Goal: Answer question/provide support: Share knowledge or assist other users

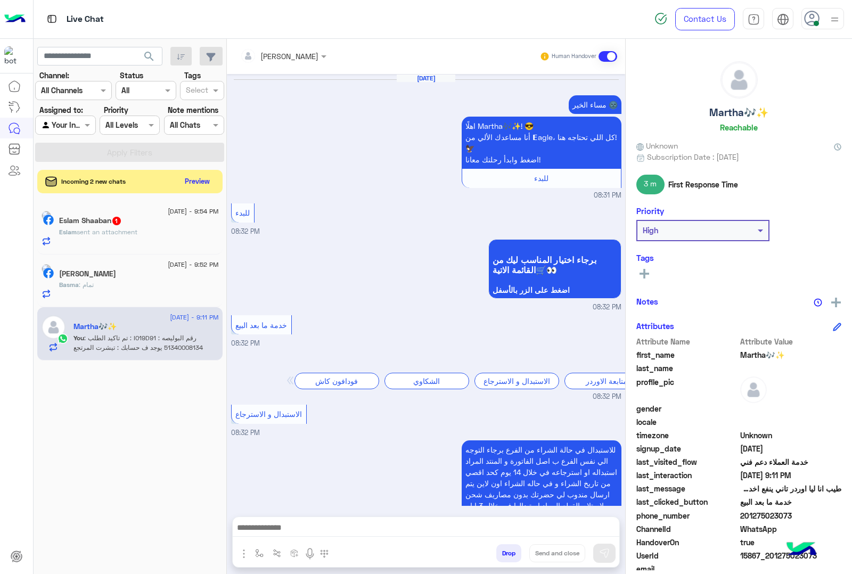
scroll to position [1374, 0]
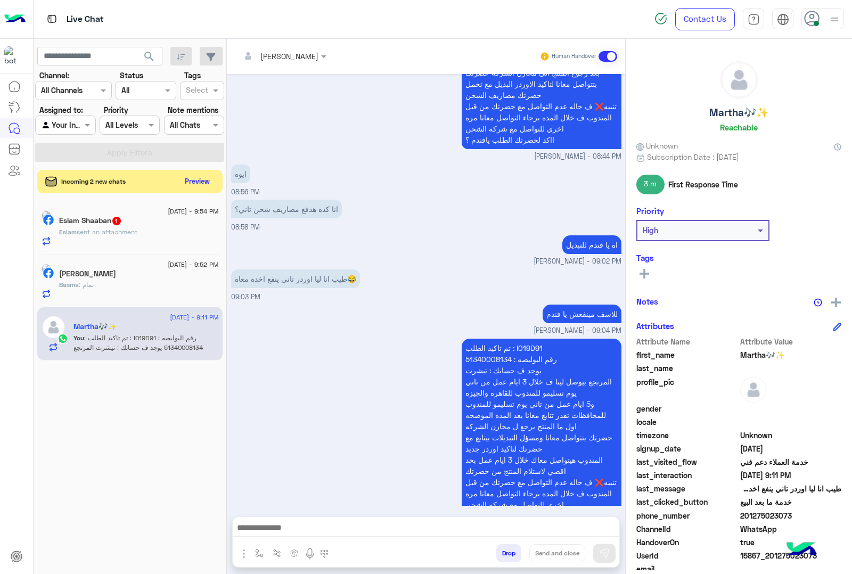
click at [137, 229] on span "sent an attachment" at bounding box center [107, 232] width 61 height 8
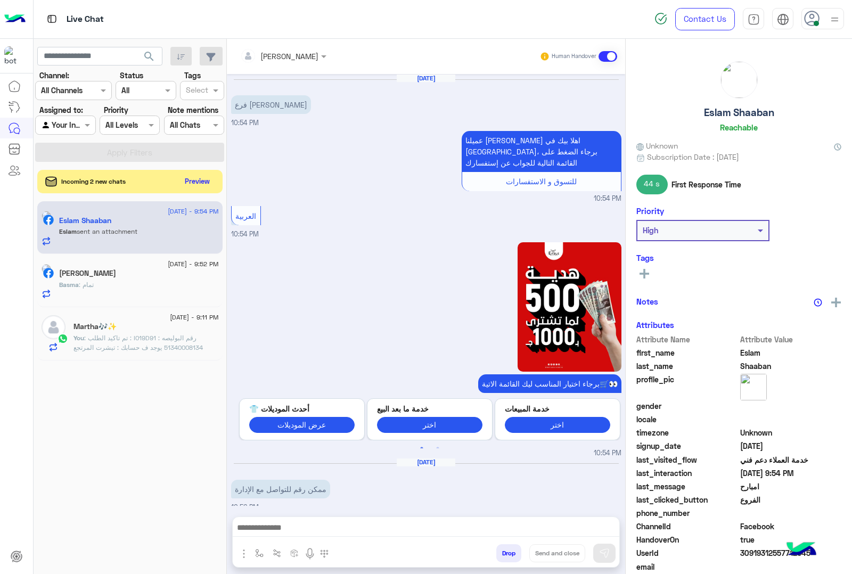
scroll to position [1409, 0]
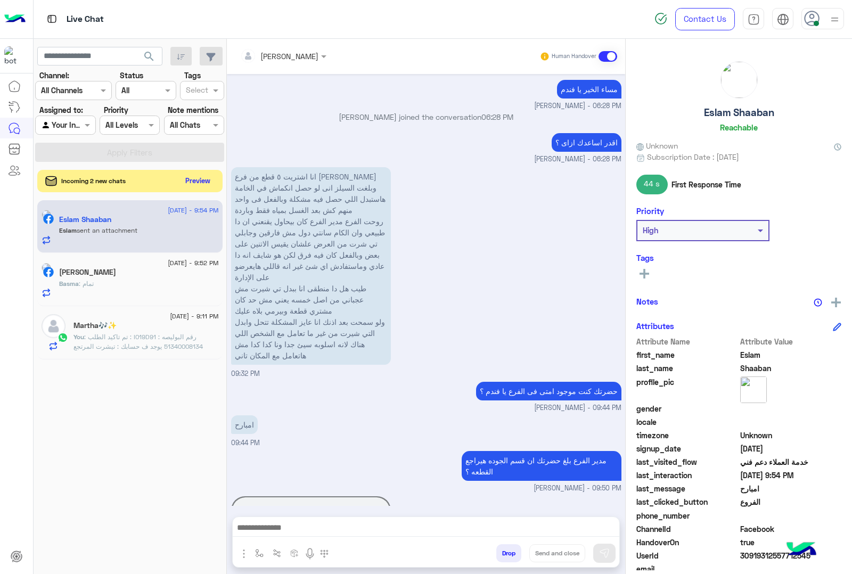
click at [193, 177] on button "Preview" at bounding box center [198, 181] width 33 height 14
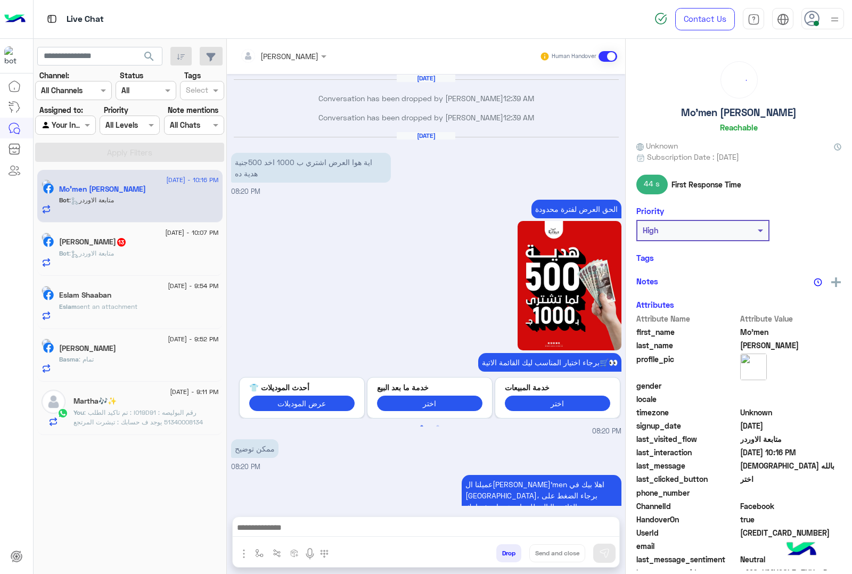
scroll to position [1881, 0]
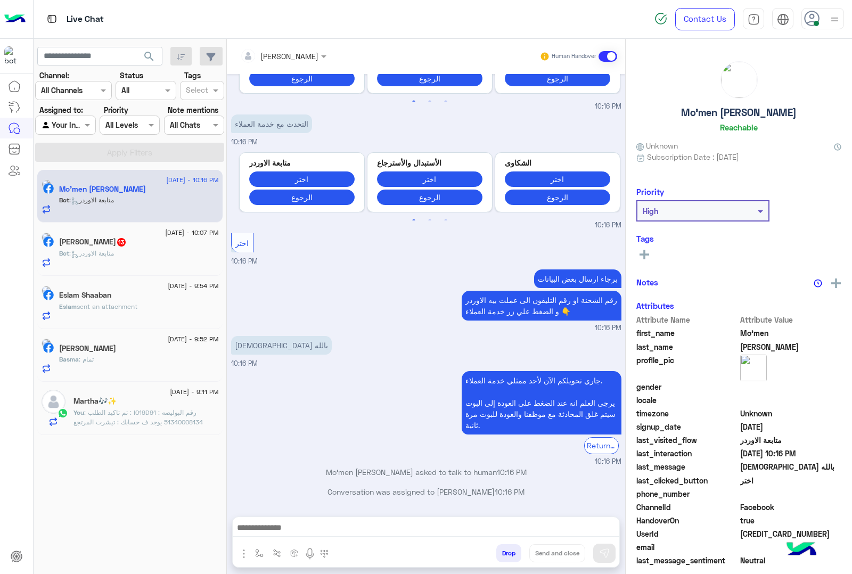
click at [150, 256] on div "Bot : متابعة الاوردر" at bounding box center [139, 258] width 160 height 19
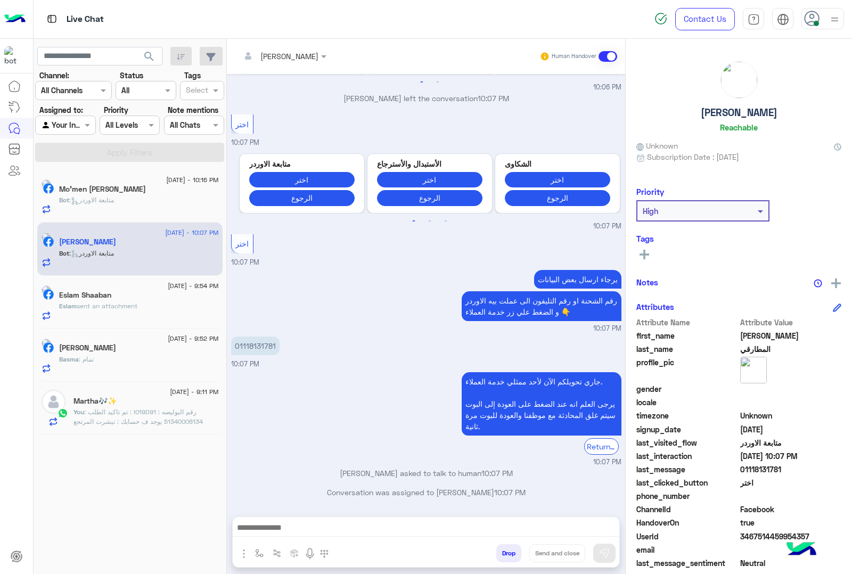
scroll to position [1380, 0]
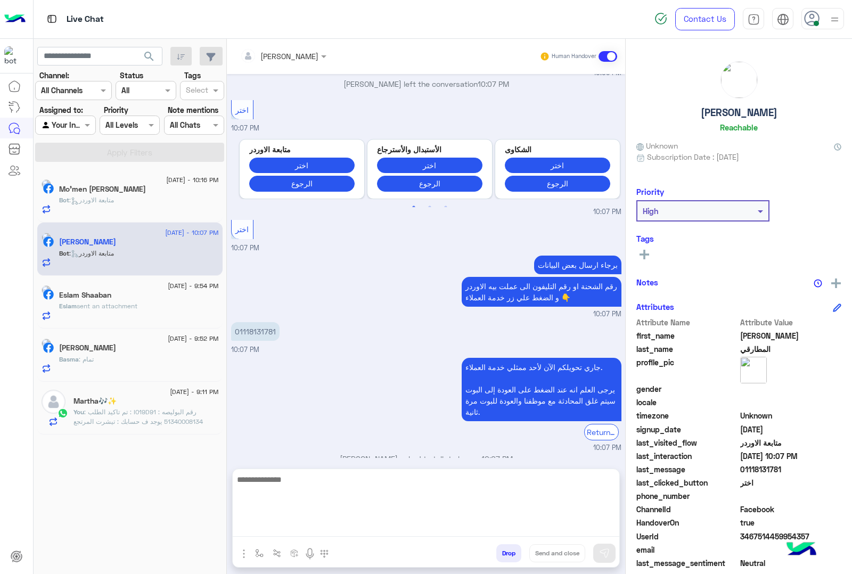
click at [397, 529] on textarea at bounding box center [426, 505] width 387 height 64
type textarea "**********"
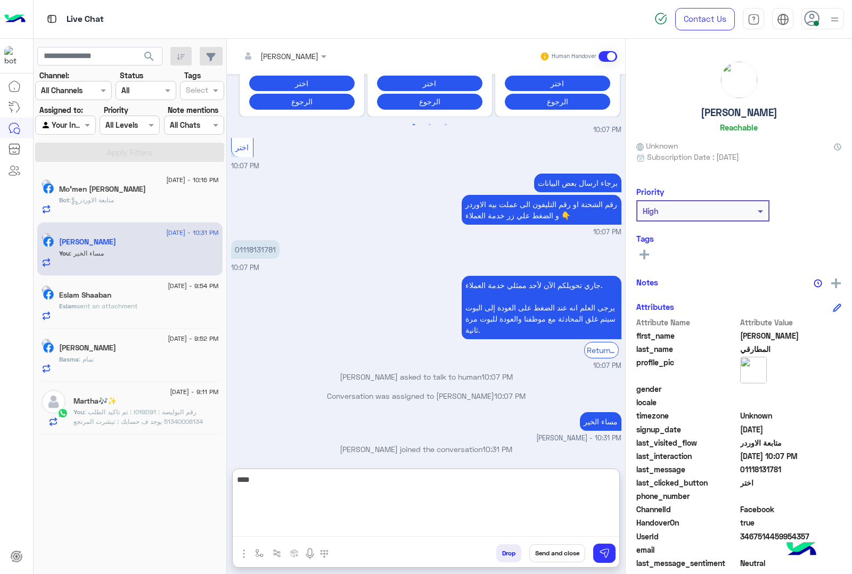
scroll to position [1481, 0]
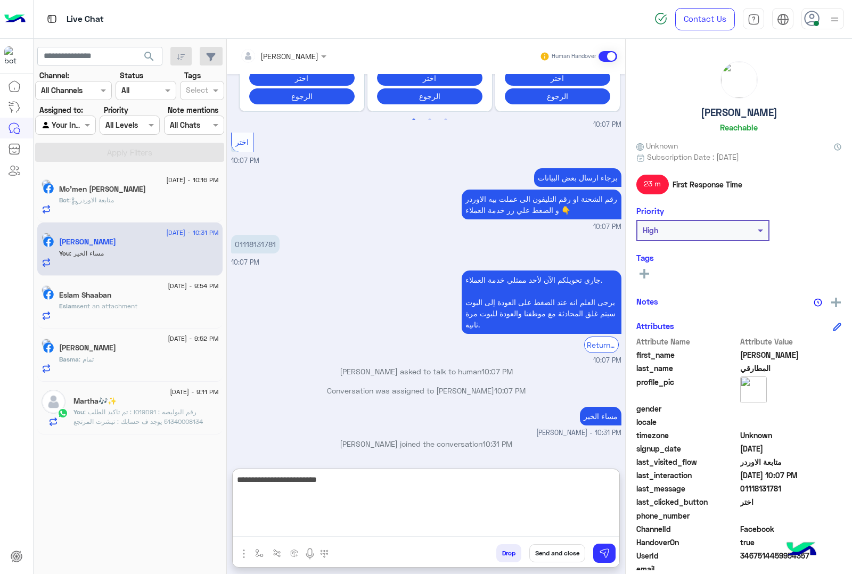
type textarea "**********"
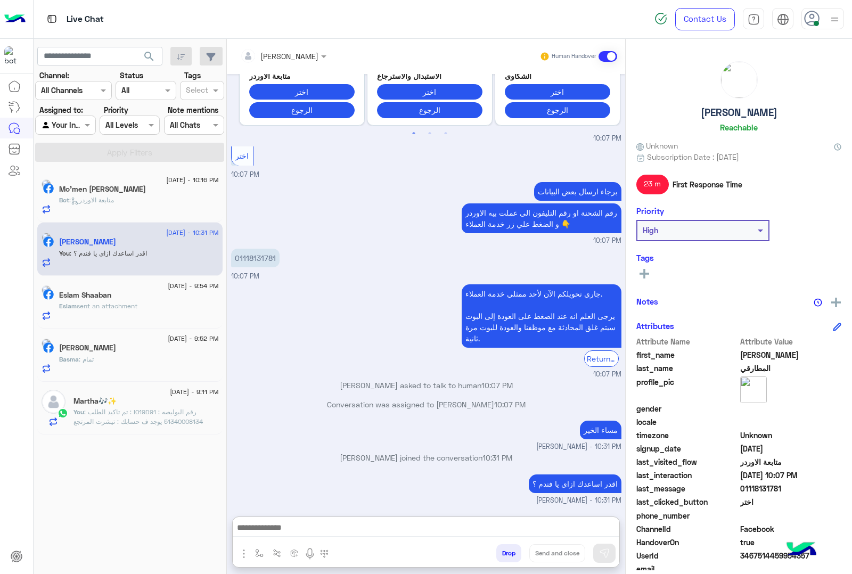
click at [129, 207] on div "Bot : متابعة الاوردر" at bounding box center [139, 204] width 160 height 19
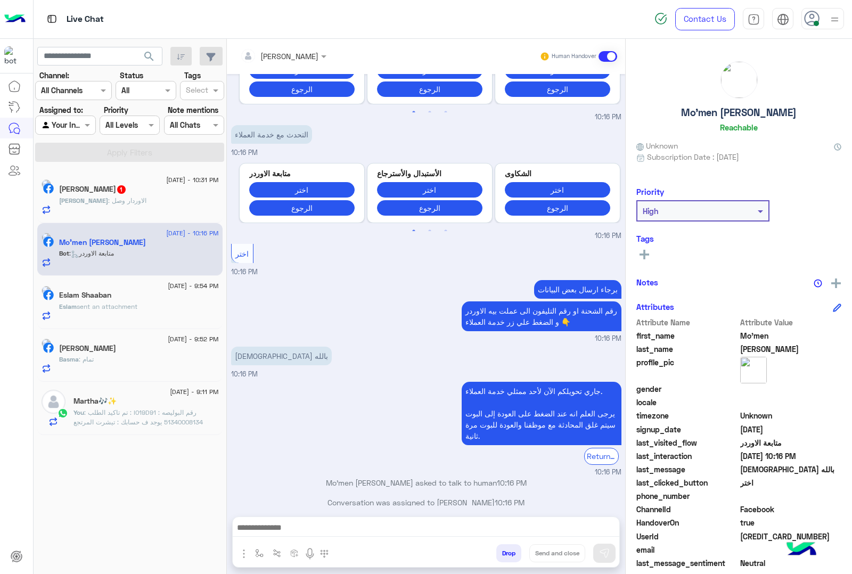
scroll to position [1881, 0]
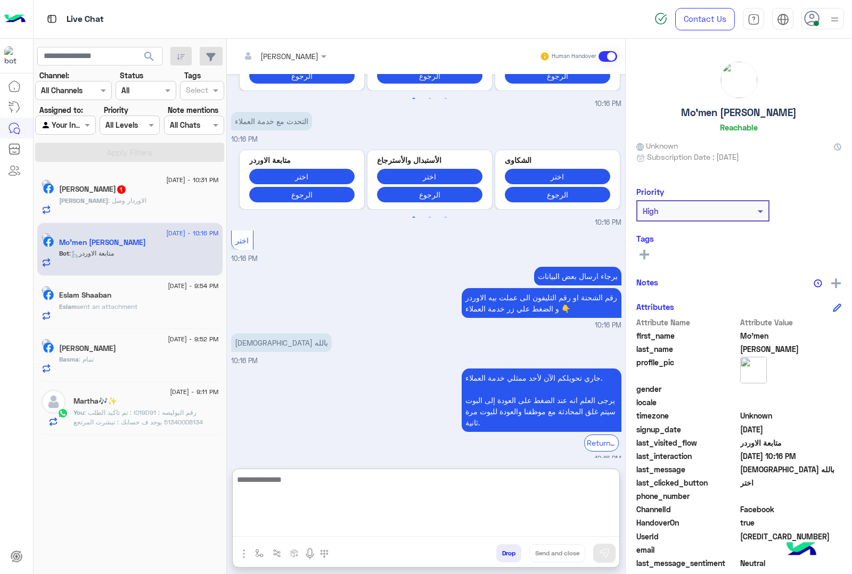
click at [350, 526] on textarea at bounding box center [426, 505] width 387 height 64
type textarea "**********"
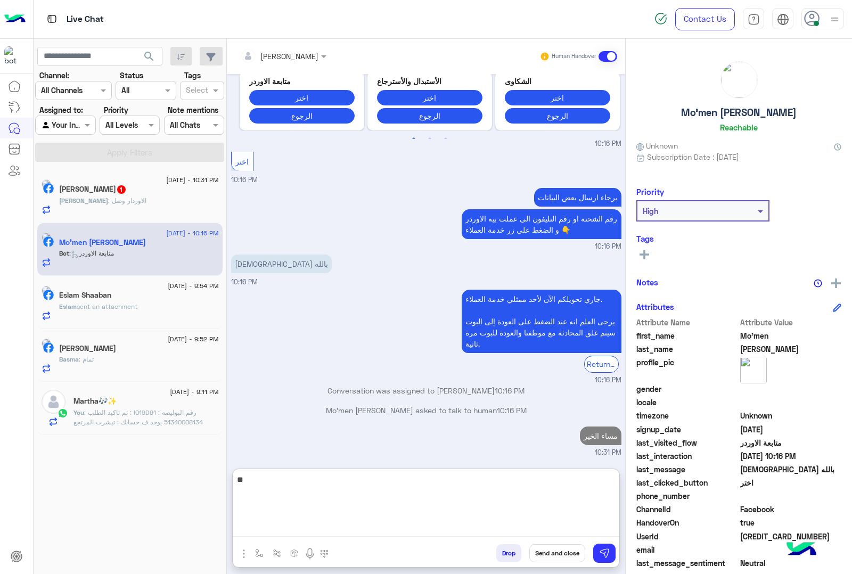
scroll to position [1982, 0]
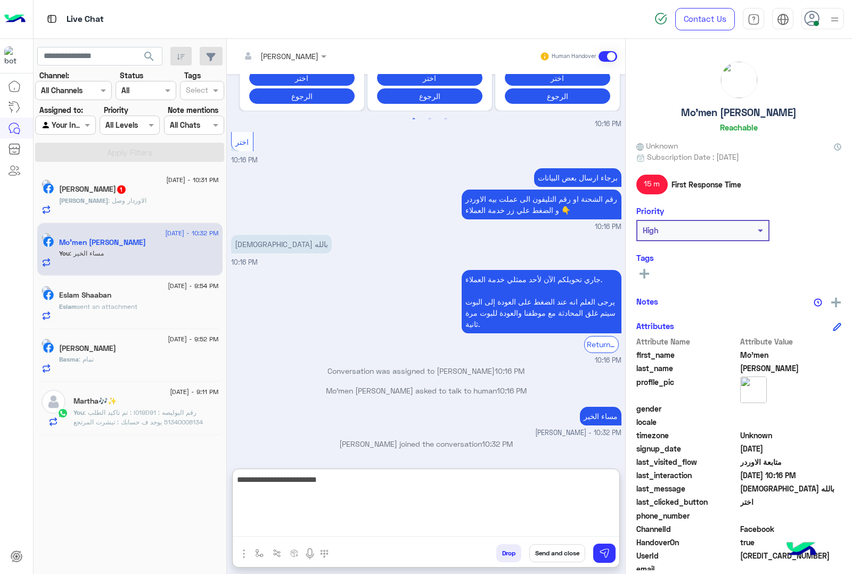
type textarea "**********"
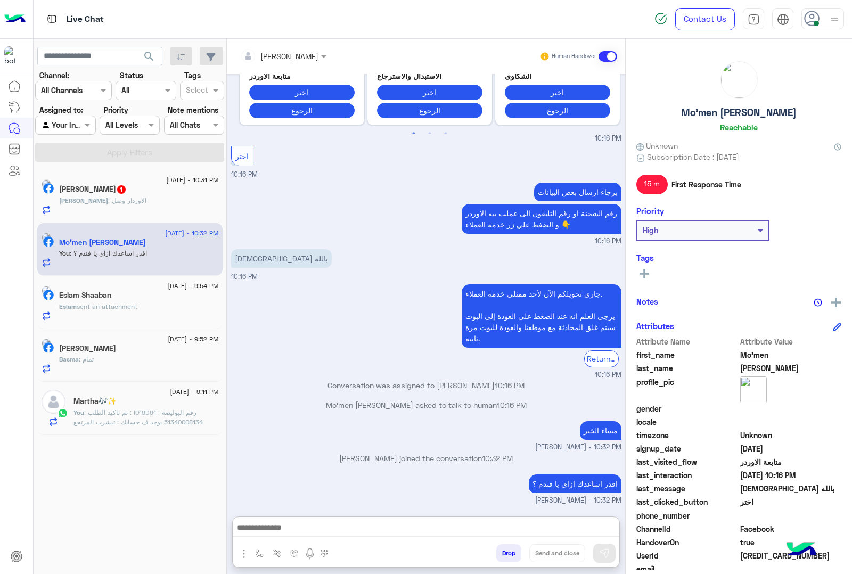
click at [131, 199] on div "ناصر : الاوردار وصل" at bounding box center [139, 205] width 160 height 19
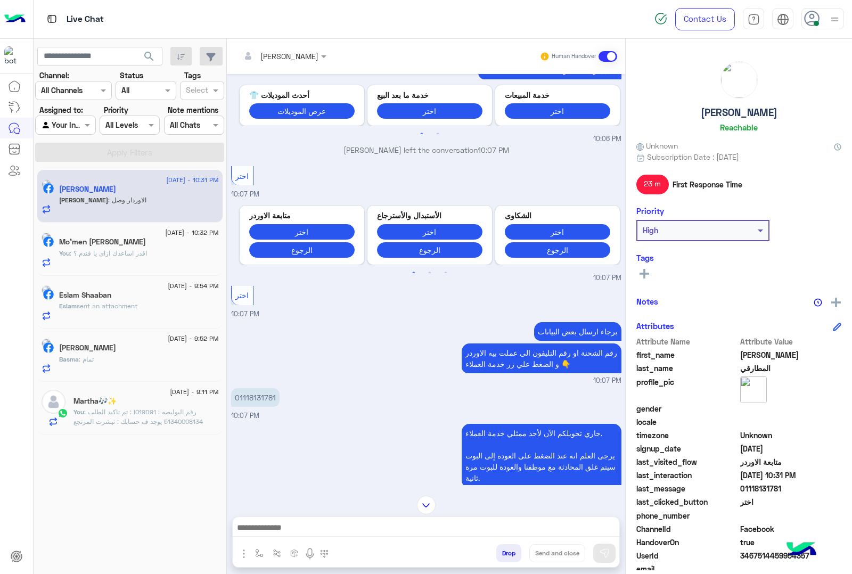
scroll to position [1316, 0]
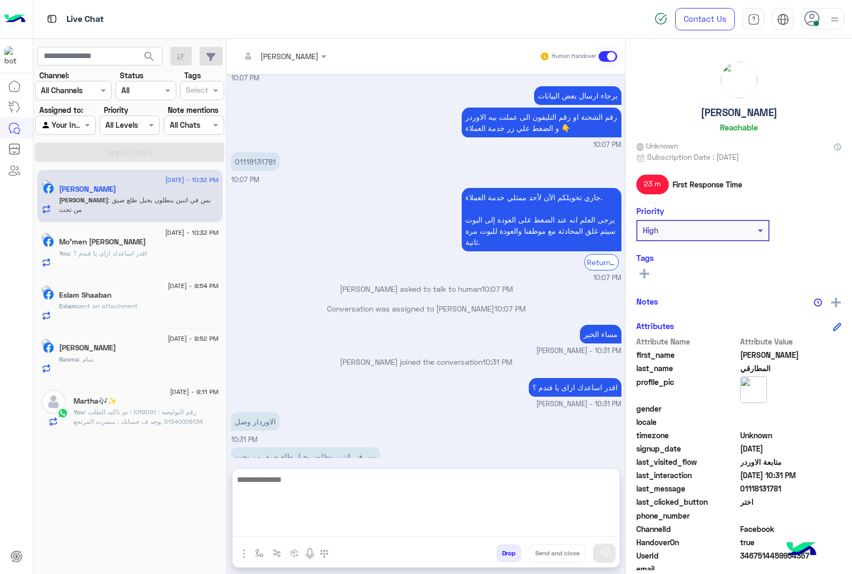
click at [326, 531] on textarea at bounding box center [426, 505] width 387 height 64
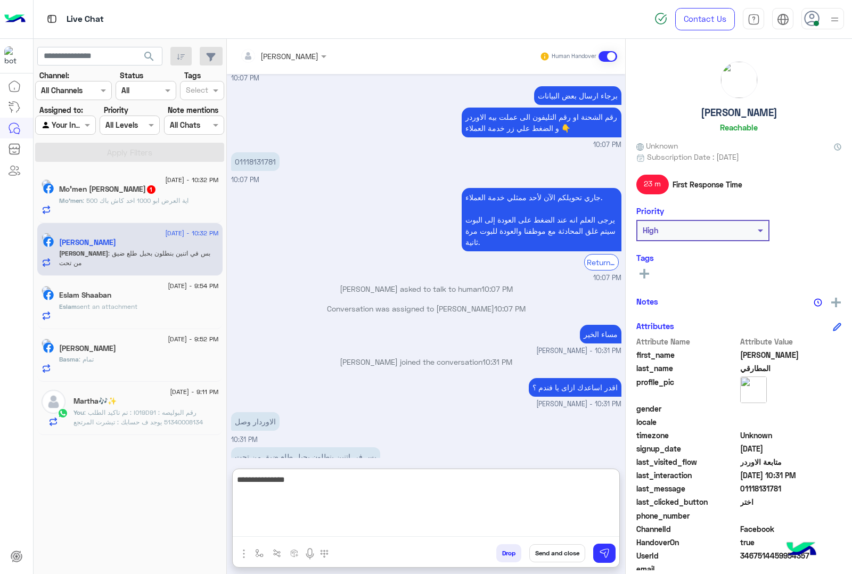
type textarea "**********"
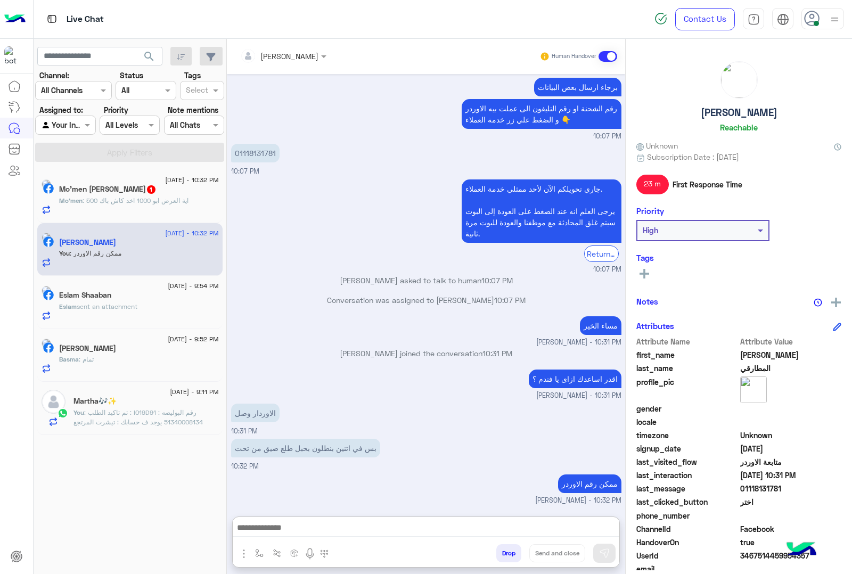
click at [160, 201] on span ": اية العرض ابو 1000 اخد كاش باك 500" at bounding box center [136, 200] width 106 height 8
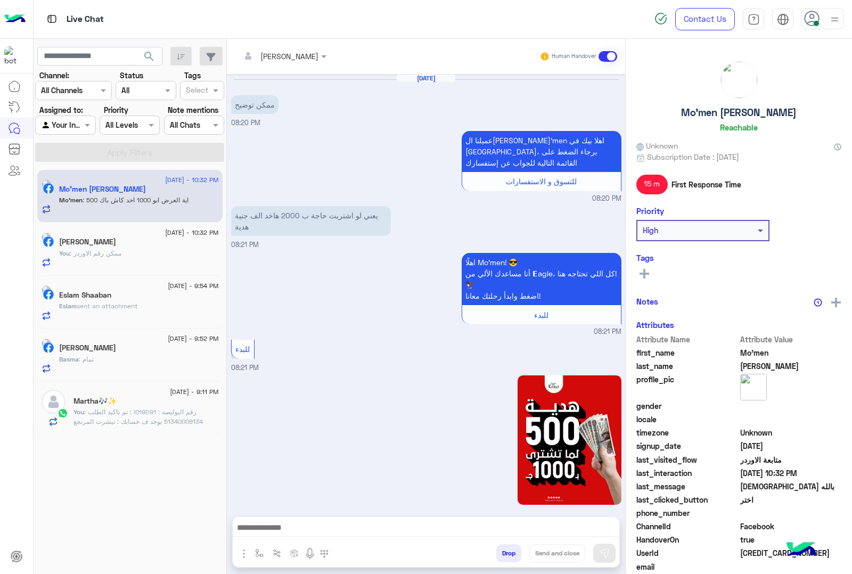
scroll to position [1659, 0]
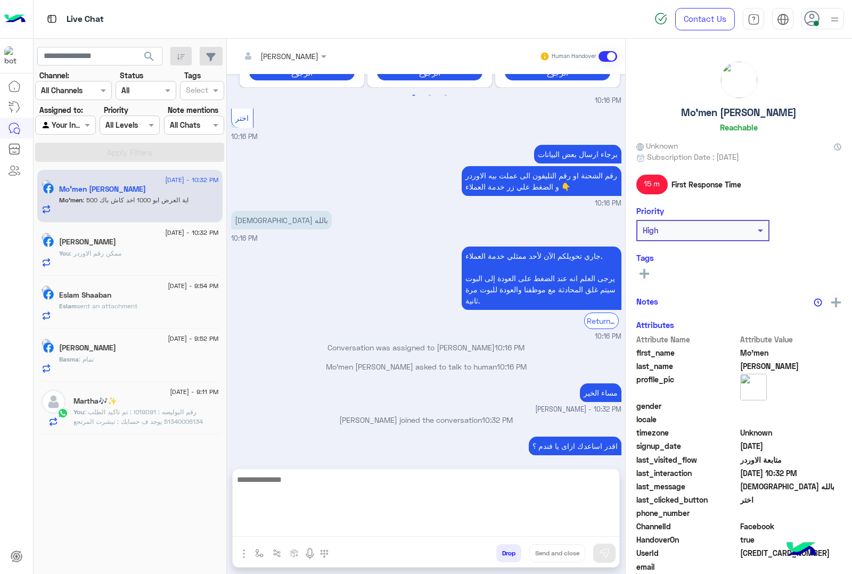
click at [383, 525] on textarea at bounding box center [426, 505] width 387 height 64
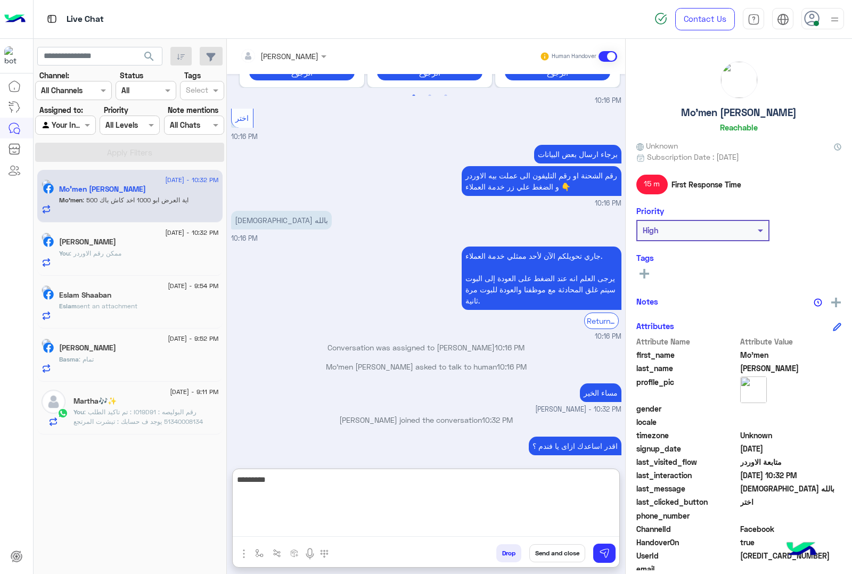
scroll to position [1742, 0]
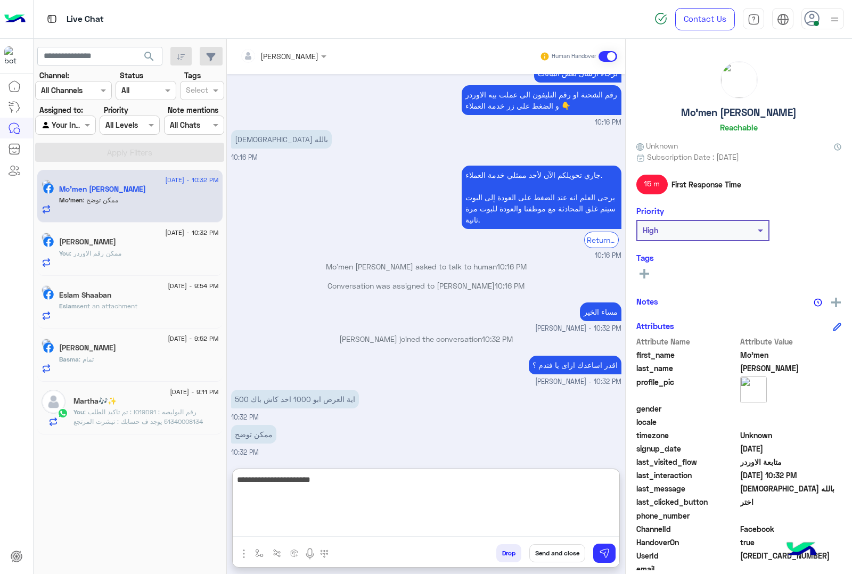
type textarea "**********"
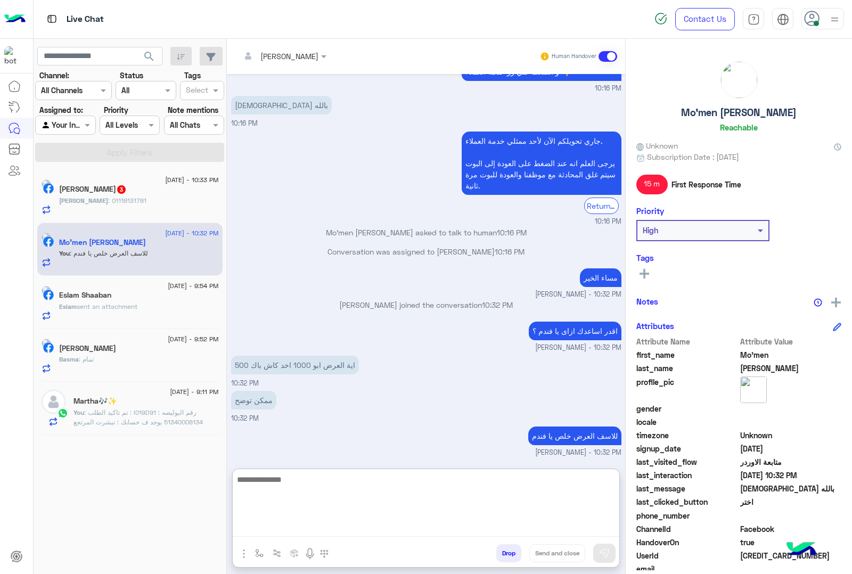
scroll to position [1776, 0]
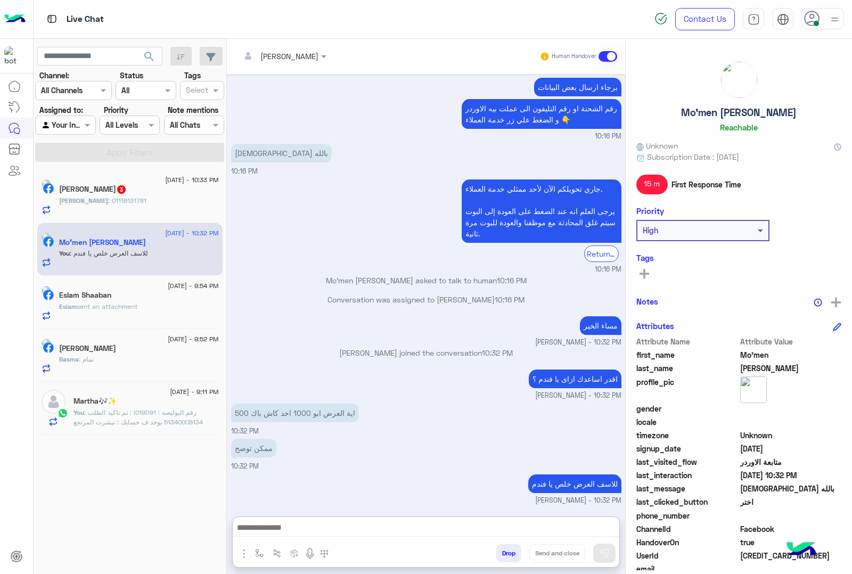
click at [719, 112] on h5 "Mo'men Ballah Mohamed" at bounding box center [739, 112] width 116 height 12
copy h5 "Mo'men Ballah Mohamed"
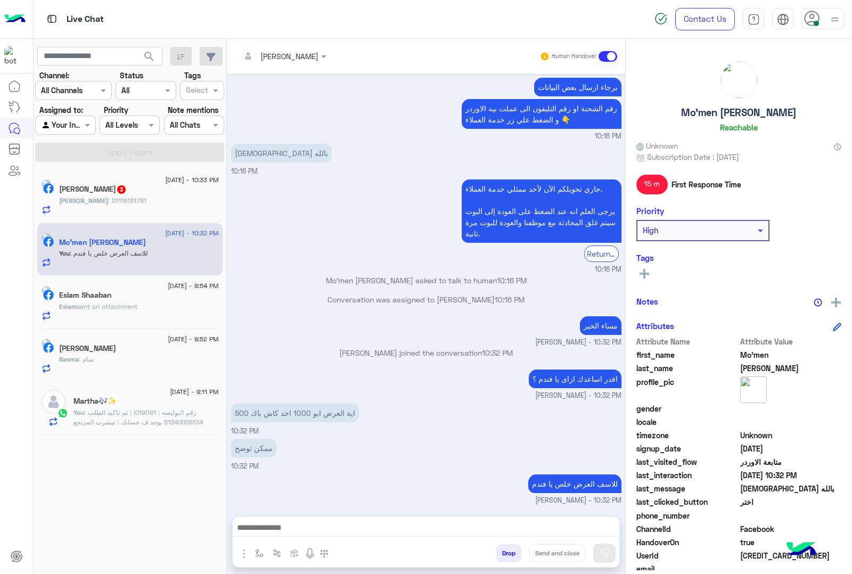
click at [760, 555] on span "6775178002555765" at bounding box center [791, 555] width 102 height 11
copy span "6775178002555765"
click at [131, 201] on div "ناصر : 01118131781" at bounding box center [139, 205] width 160 height 19
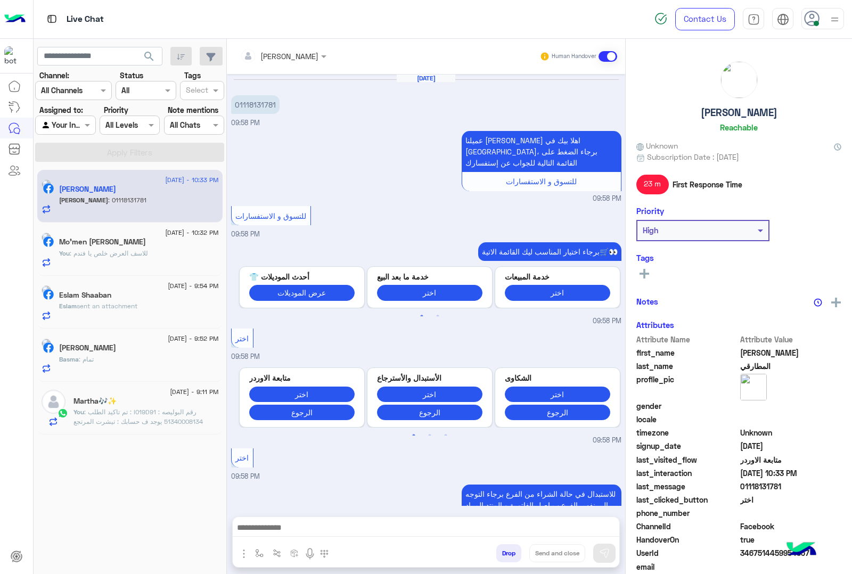
scroll to position [1135, 0]
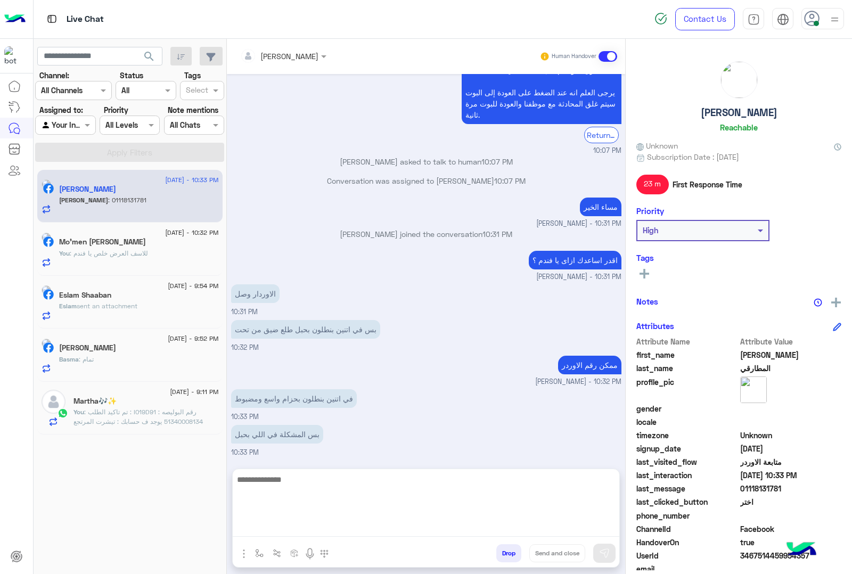
click at [303, 528] on textarea at bounding box center [426, 505] width 387 height 64
type textarea "**********"
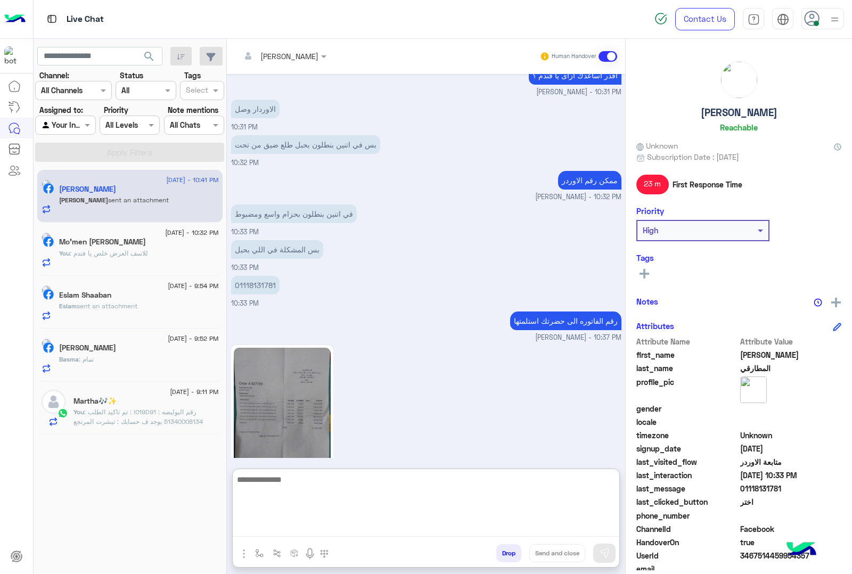
scroll to position [1367, 0]
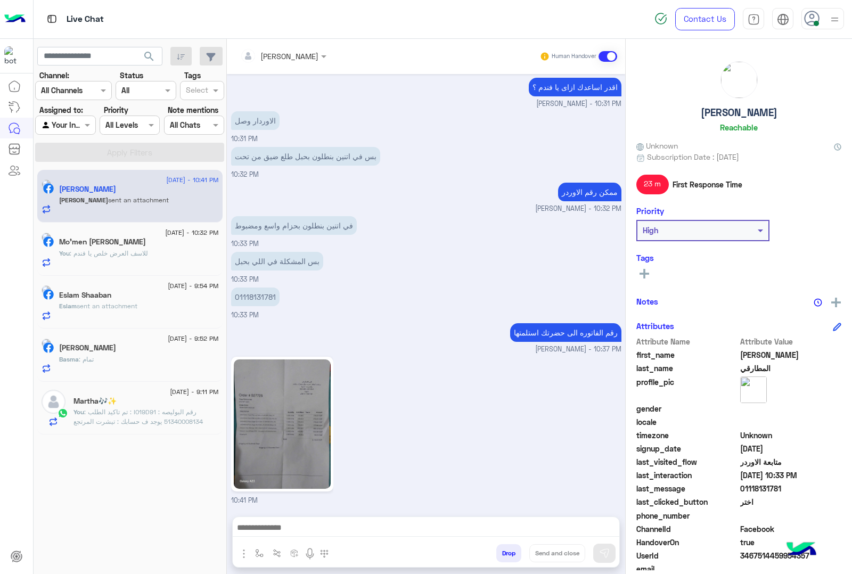
click at [132, 372] on div "Basma : تمام" at bounding box center [139, 364] width 160 height 19
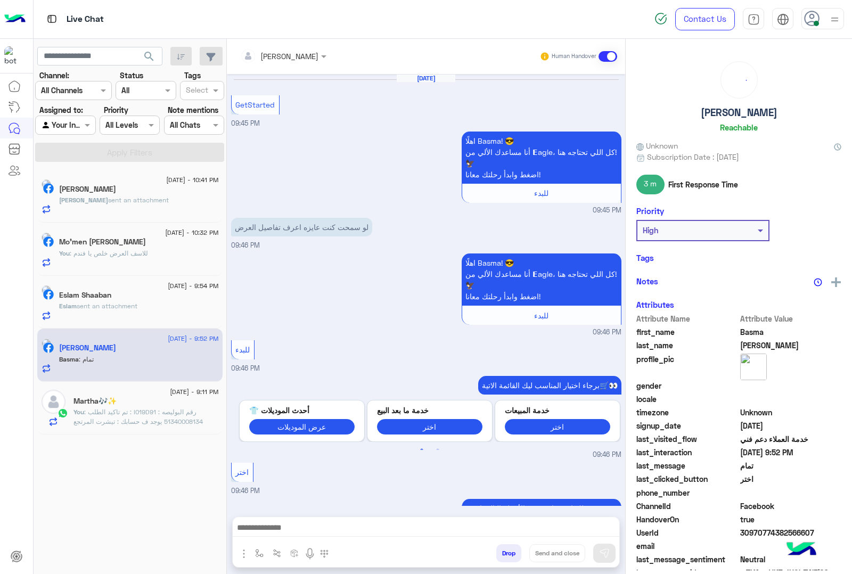
scroll to position [430, 0]
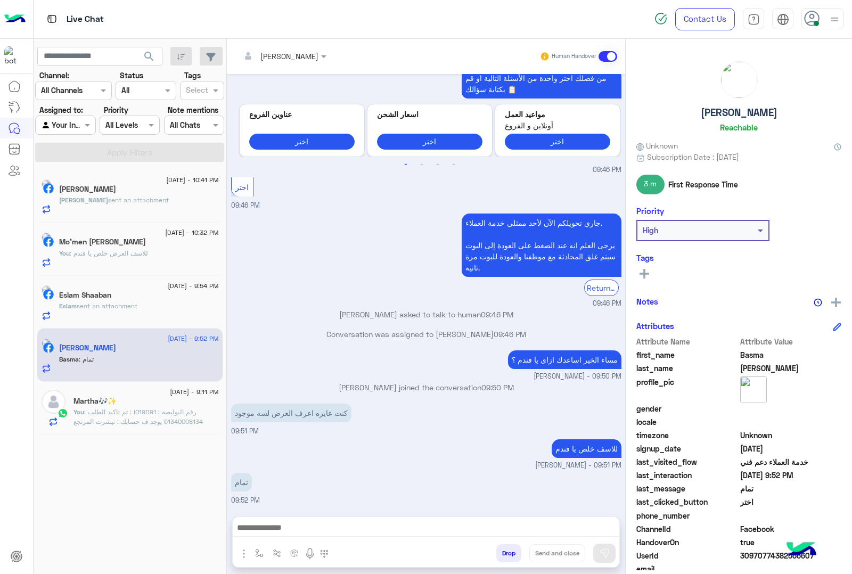
click at [502, 554] on button "Drop" at bounding box center [508, 553] width 25 height 18
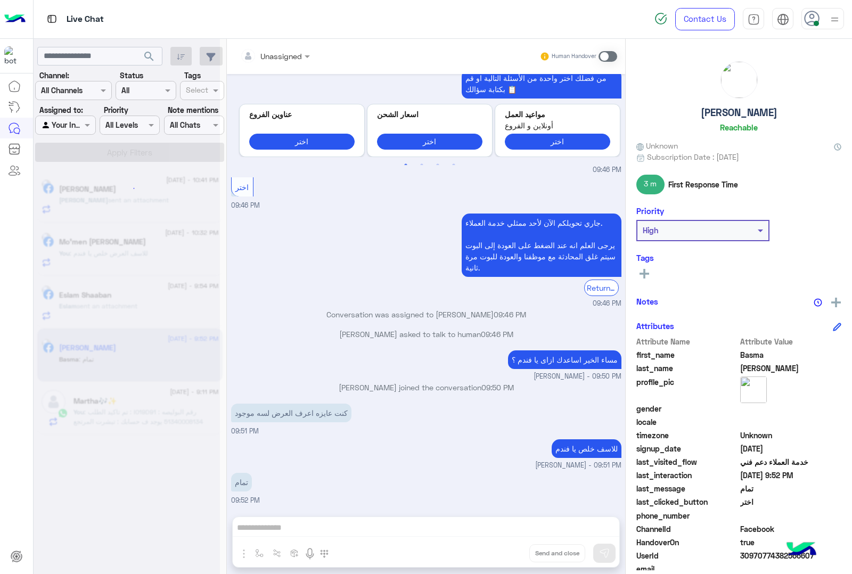
scroll to position [450, 0]
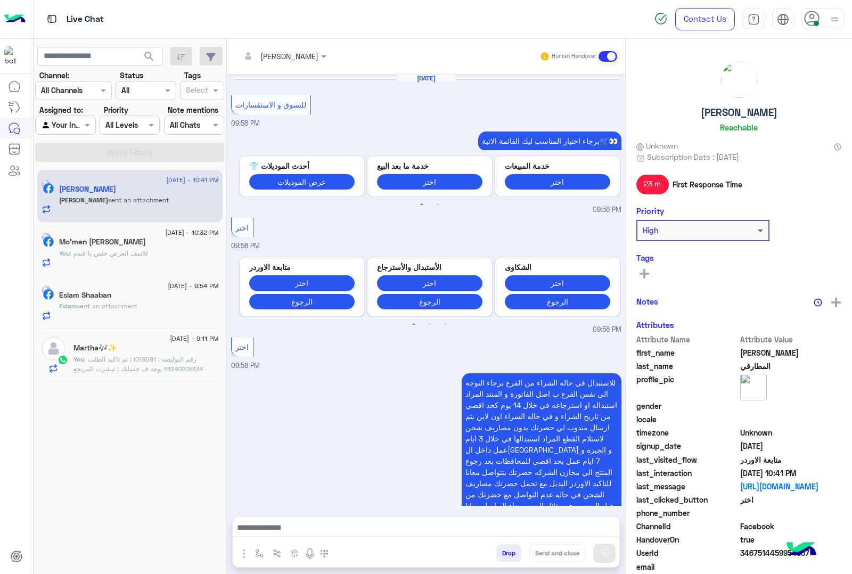
scroll to position [1220, 0]
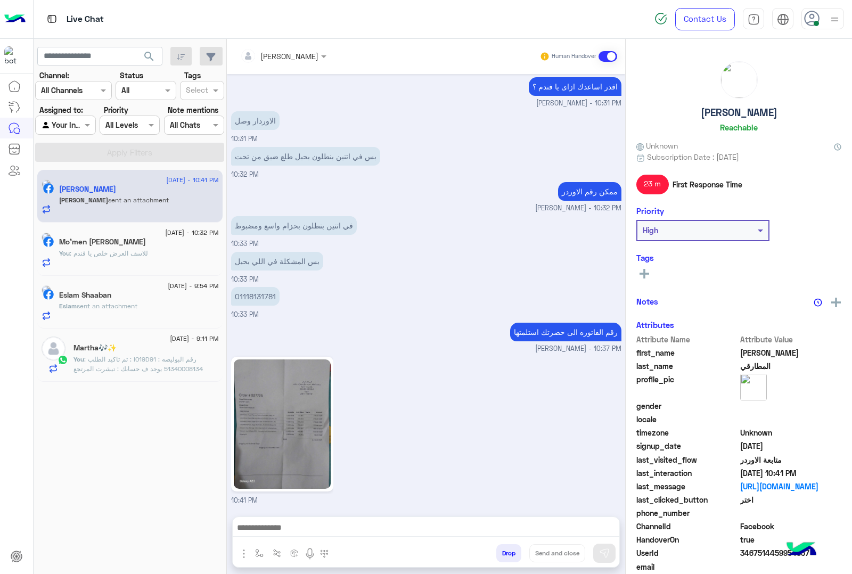
click at [176, 251] on div "You : للاسف العرض خلص يا فندم" at bounding box center [139, 258] width 160 height 19
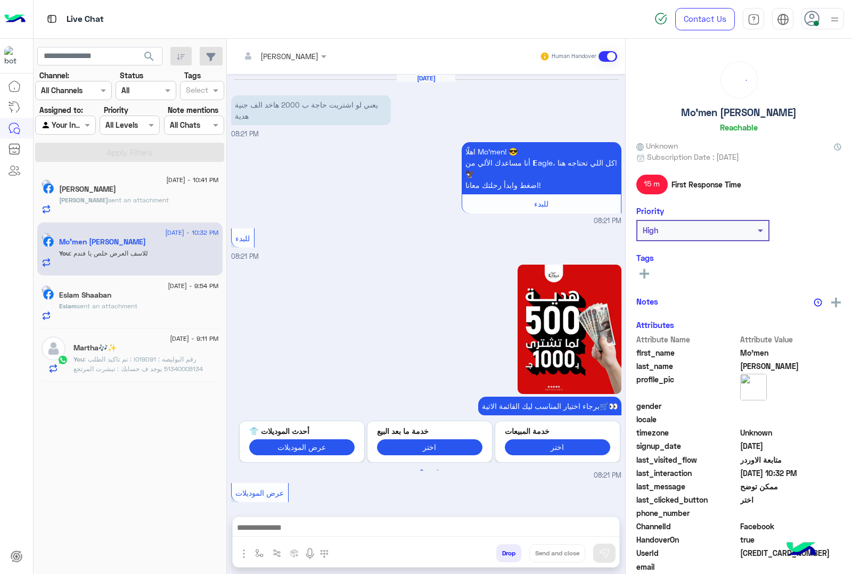
scroll to position [1628, 0]
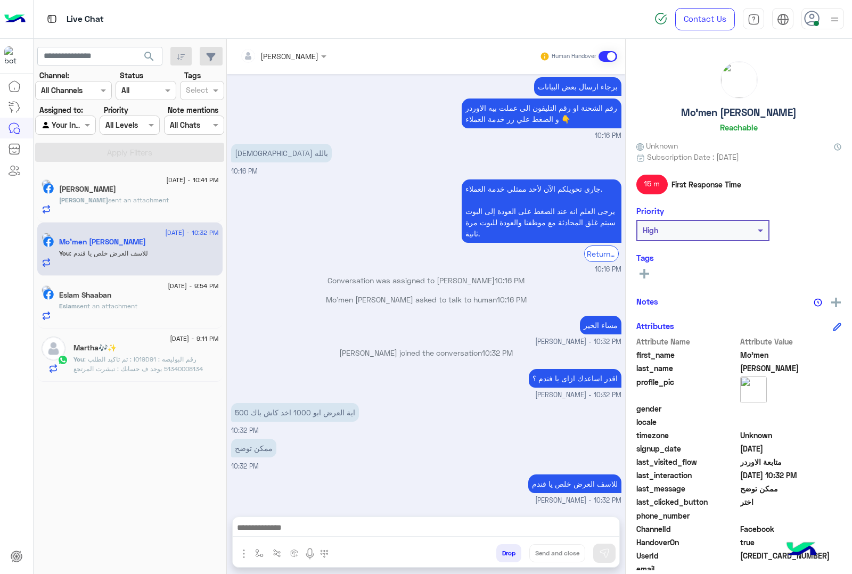
click at [503, 553] on button "Drop" at bounding box center [508, 553] width 25 height 18
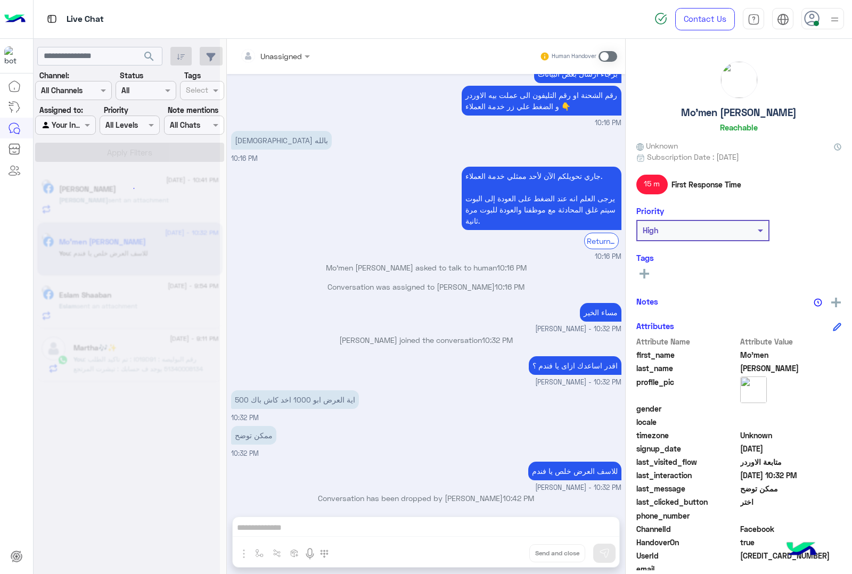
scroll to position [1648, 0]
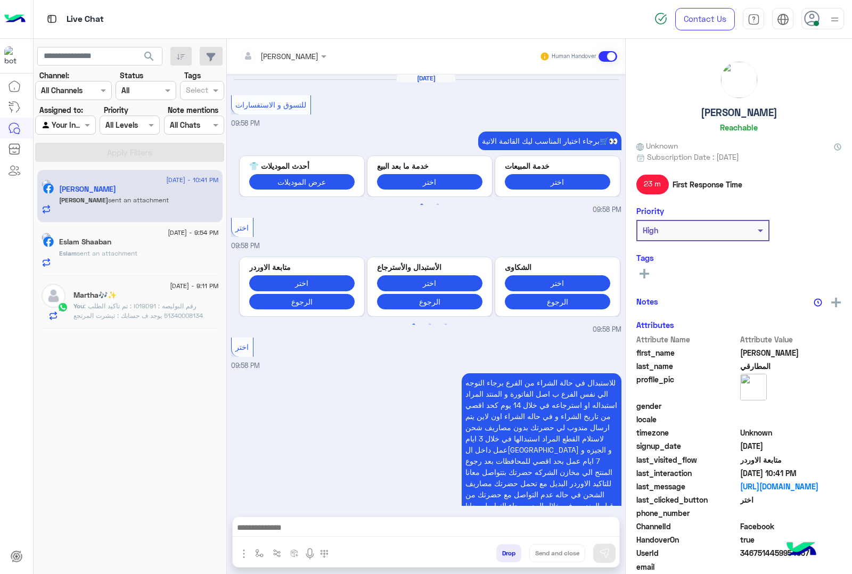
scroll to position [1220, 0]
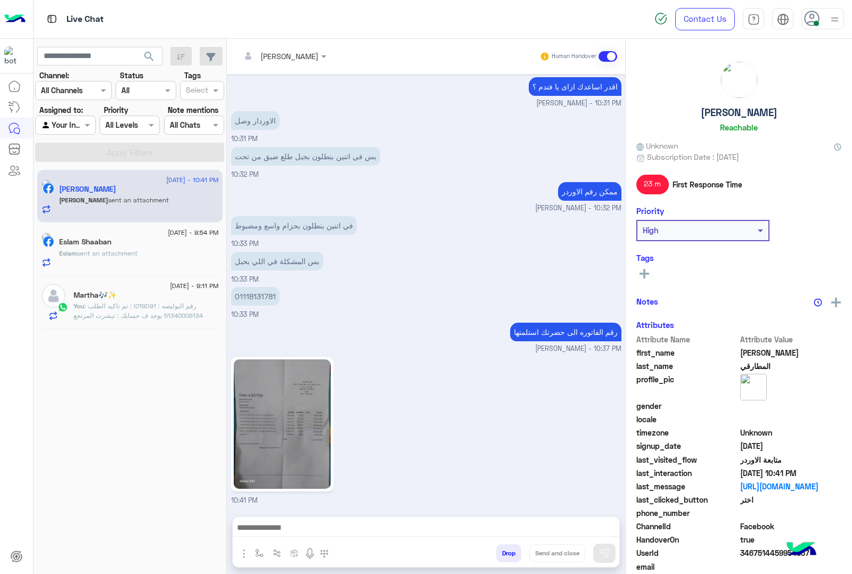
click at [270, 419] on img at bounding box center [282, 423] width 97 height 129
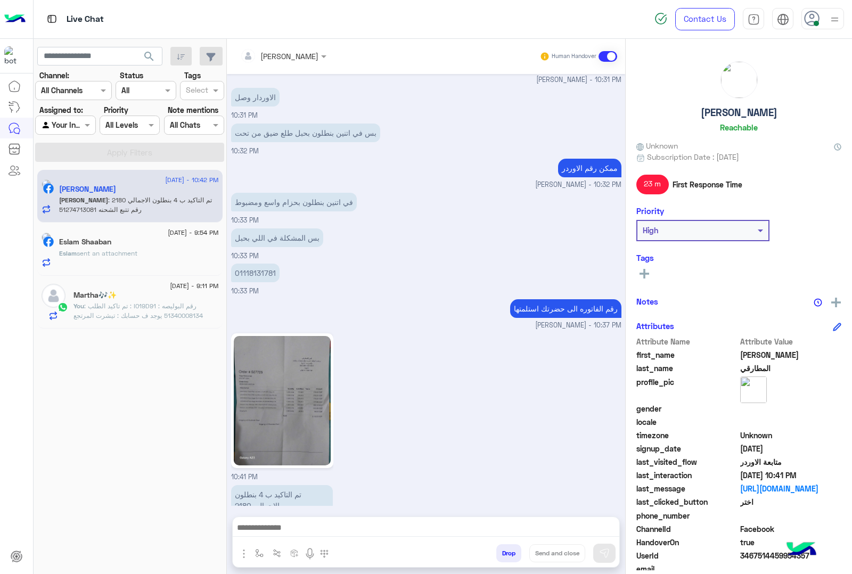
scroll to position [1278, 0]
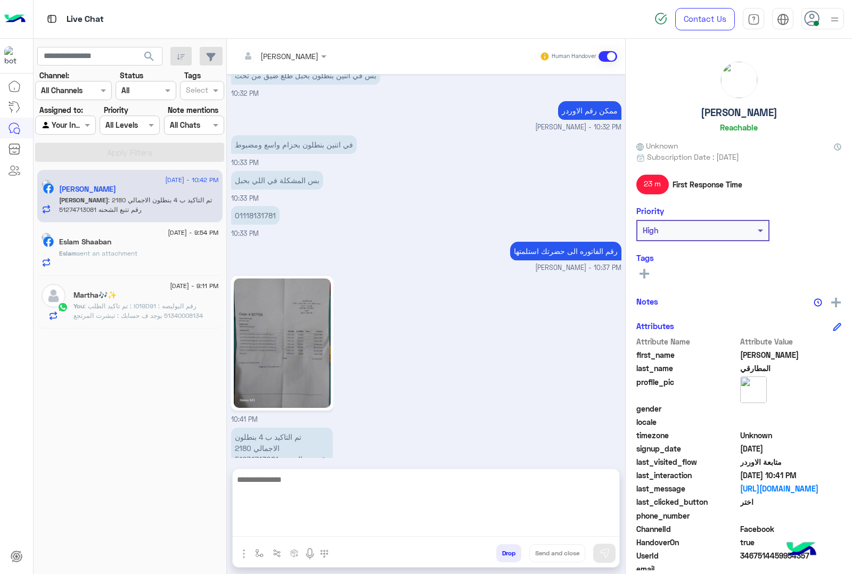
click at [319, 536] on textarea at bounding box center [426, 505] width 387 height 64
type textarea "*"
type textarea "**********"
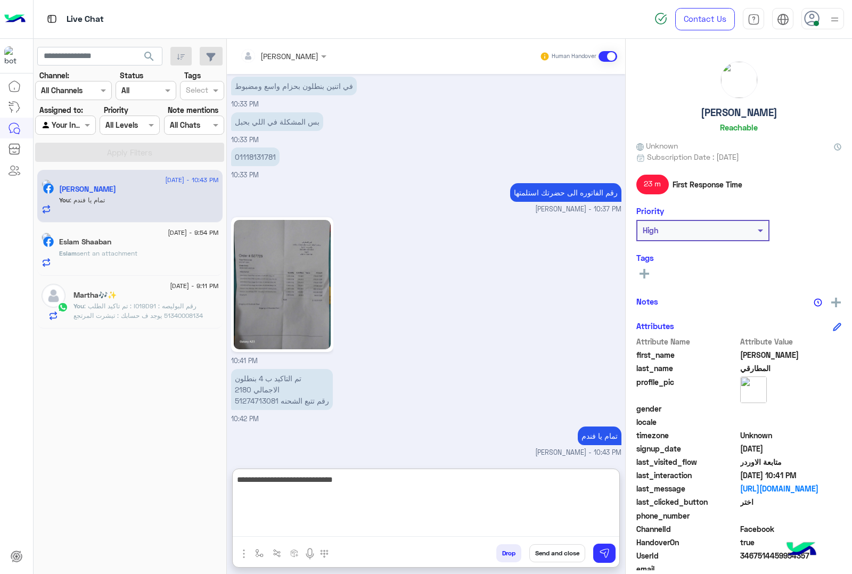
type textarea "**********"
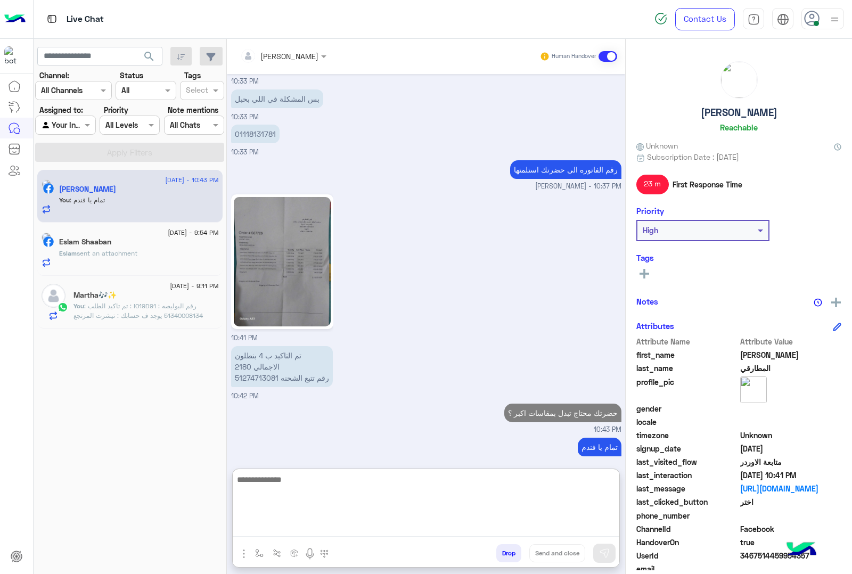
scroll to position [1393, 0]
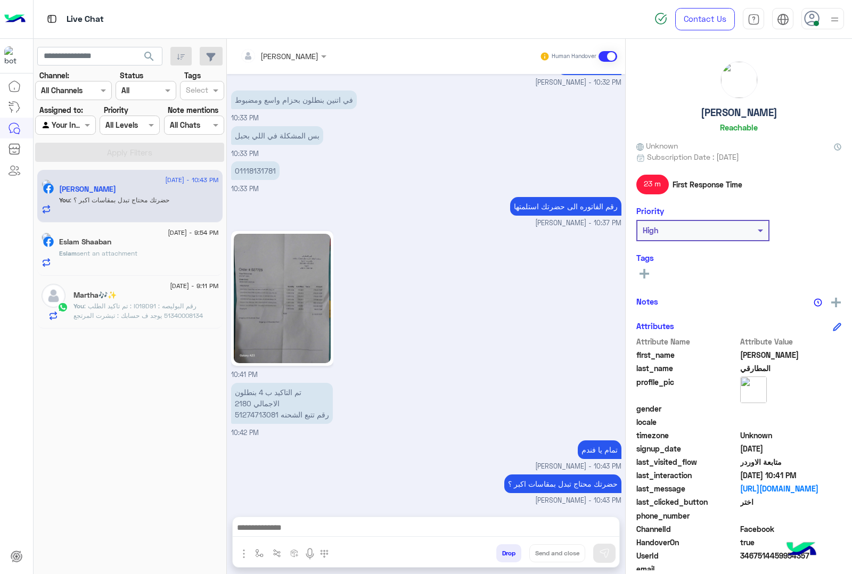
click at [94, 258] on p "Eslam sent an attachment" at bounding box center [98, 254] width 78 height 10
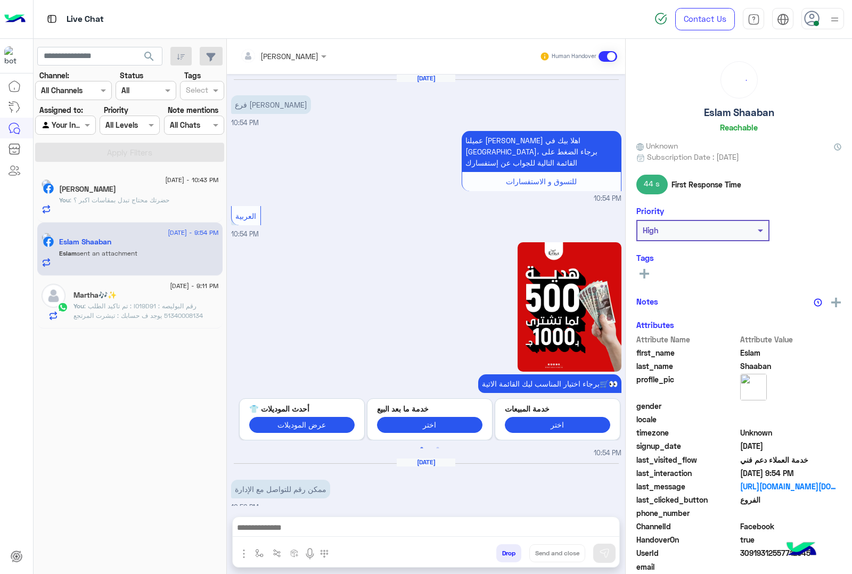
scroll to position [1409, 0]
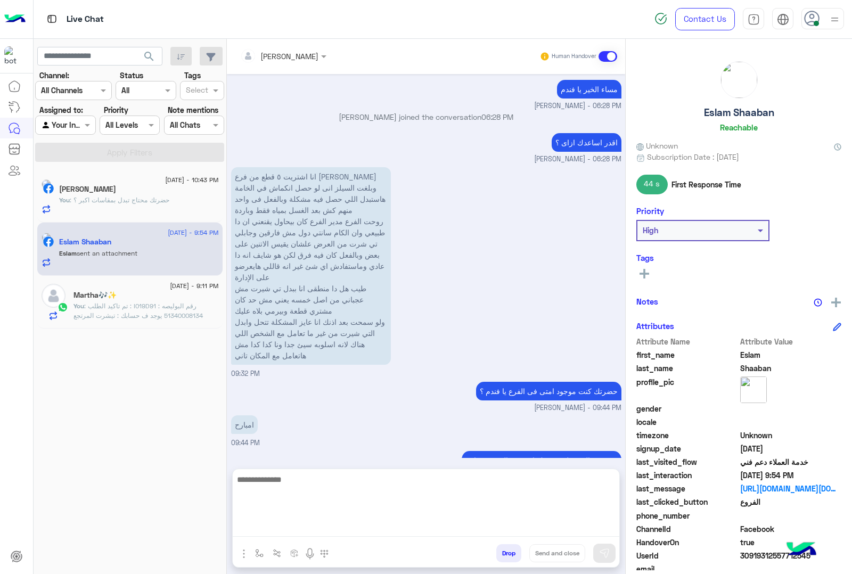
click at [360, 525] on textarea at bounding box center [426, 505] width 387 height 64
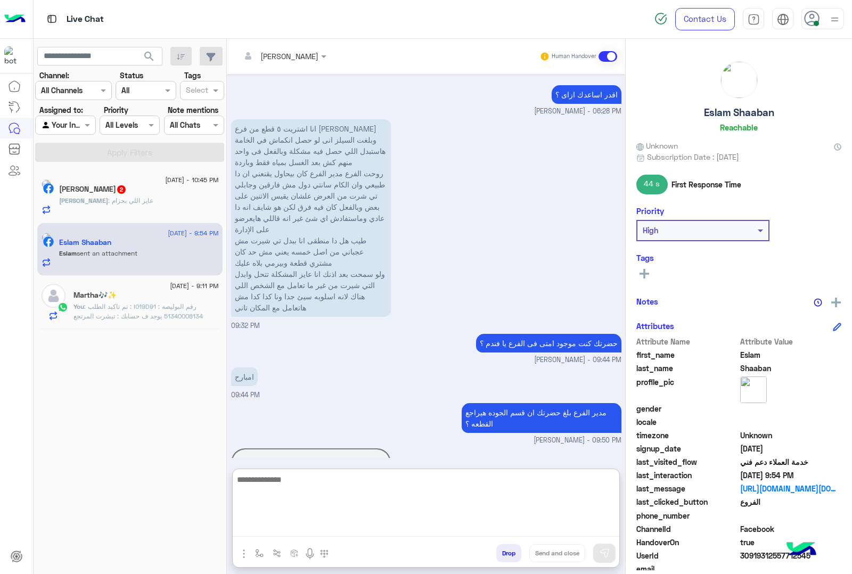
click at [328, 500] on textarea at bounding box center [426, 505] width 387 height 64
type textarea "**********"
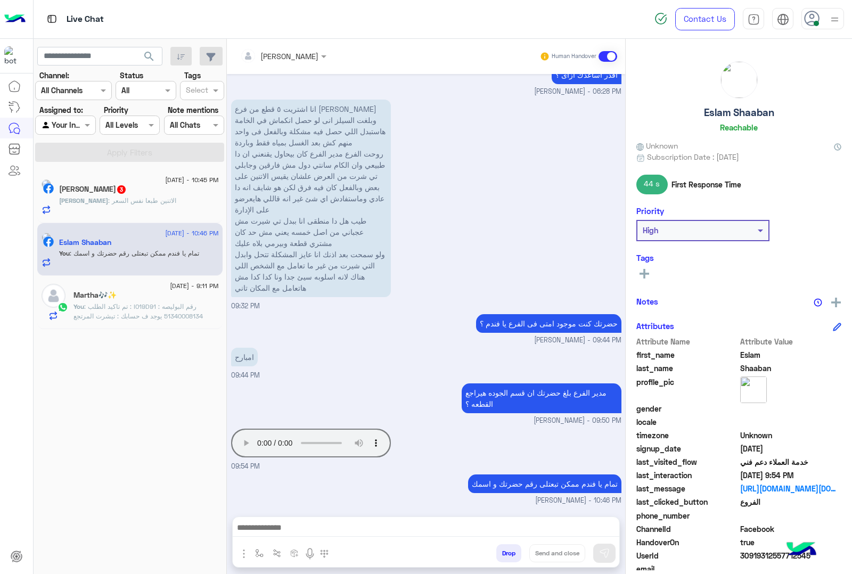
click at [110, 208] on div "ناصر : الاتنين طبعا نفس السعر" at bounding box center [139, 205] width 160 height 19
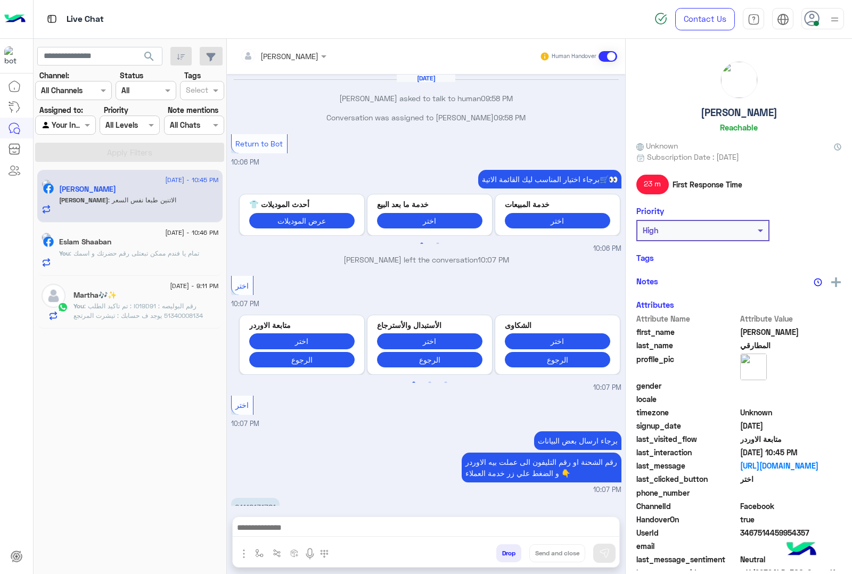
scroll to position [907, 0]
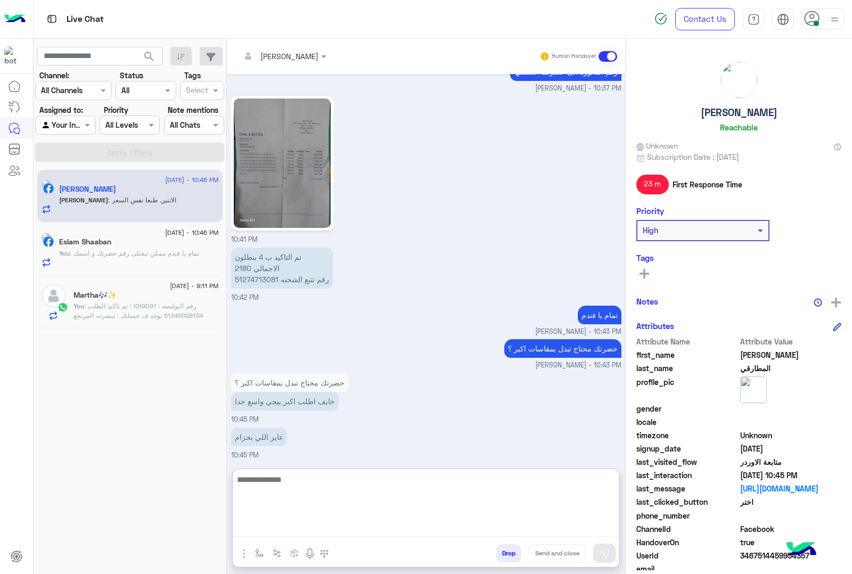
click at [341, 530] on textarea at bounding box center [426, 505] width 387 height 64
type textarea "**********"
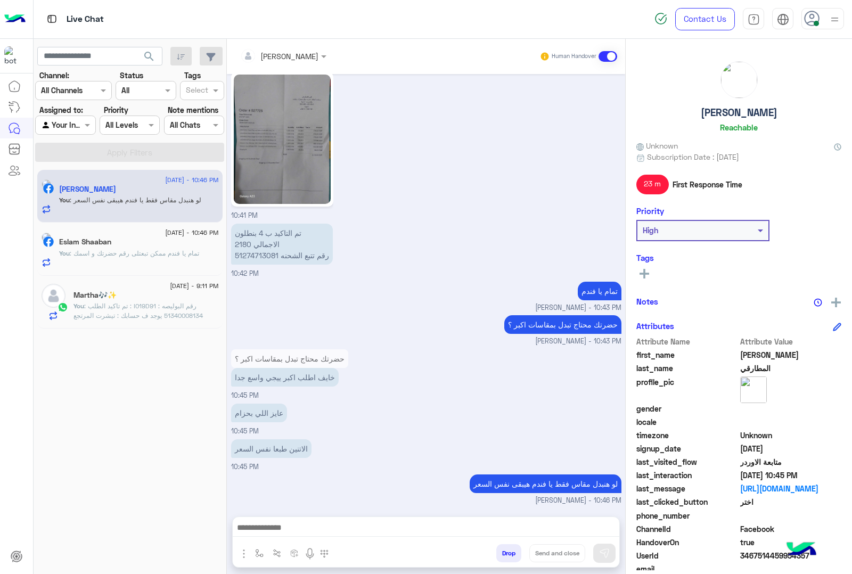
click at [173, 304] on span ": تم تاكيد الطلب : I019D91 رقم البوليصه : 51340008134 يوجد ف حسابك : تيشرت المر…" at bounding box center [144, 358] width 143 height 113
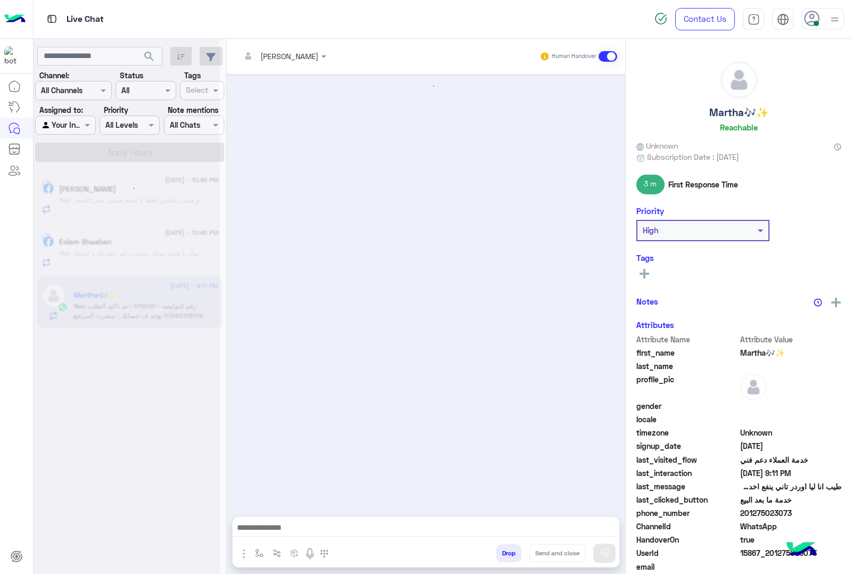
scroll to position [1374, 0]
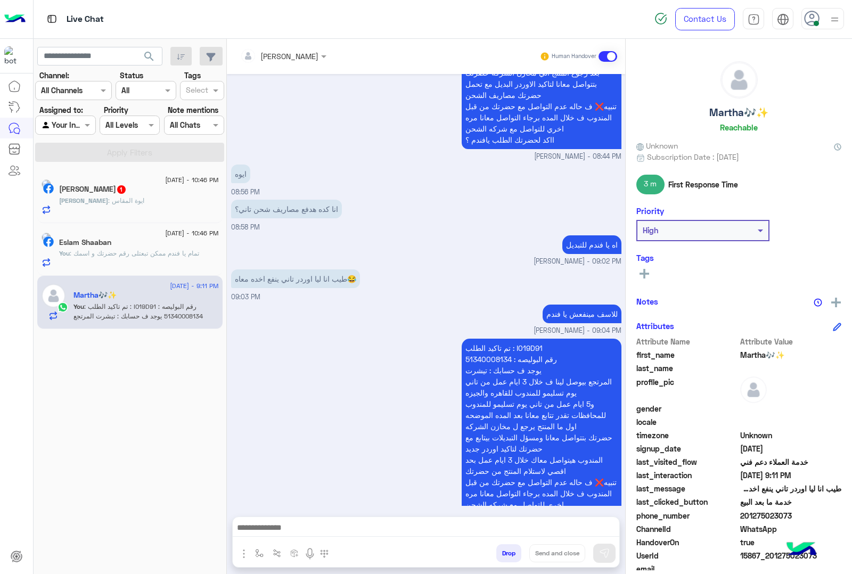
click at [168, 215] on div "ناصر : ايوة المقاس" at bounding box center [139, 205] width 160 height 19
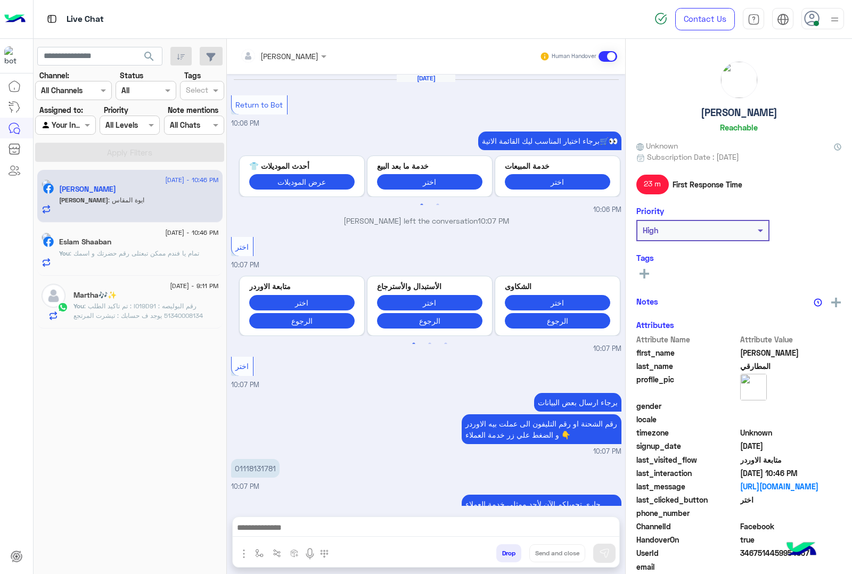
scroll to position [949, 0]
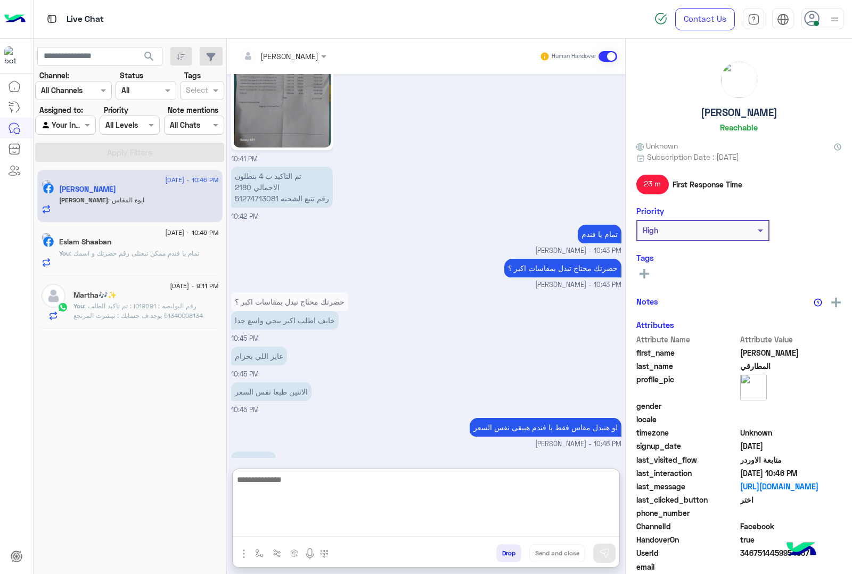
click at [350, 535] on textarea at bounding box center [426, 505] width 387 height 64
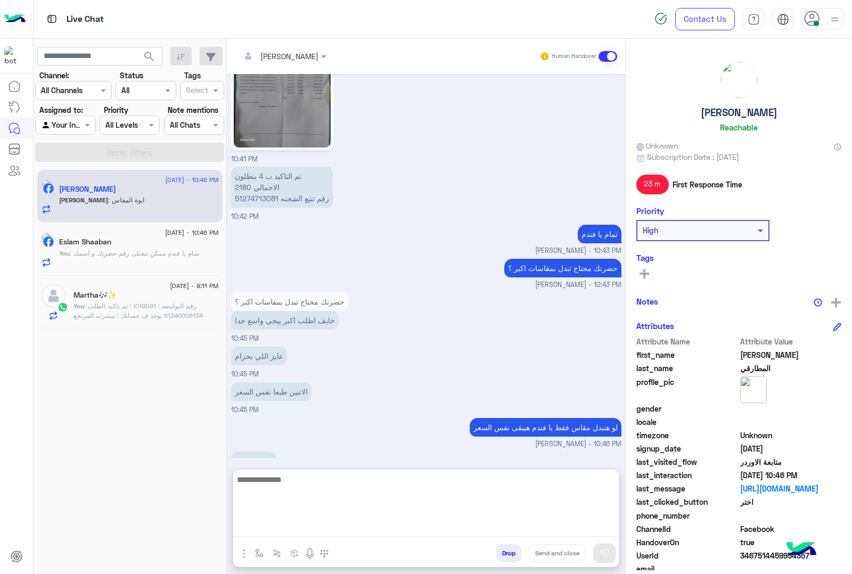
click at [414, 498] on textarea at bounding box center [426, 505] width 387 height 64
paste textarea "**********"
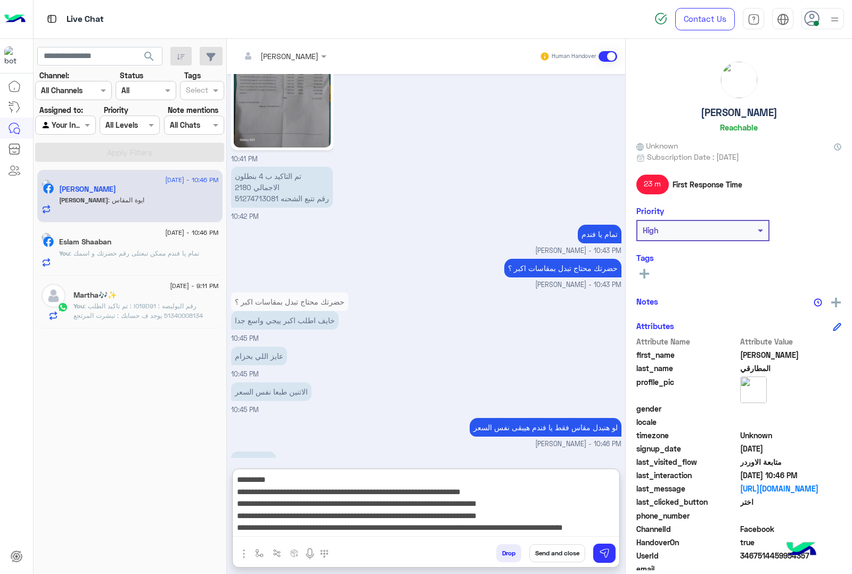
scroll to position [32, 0]
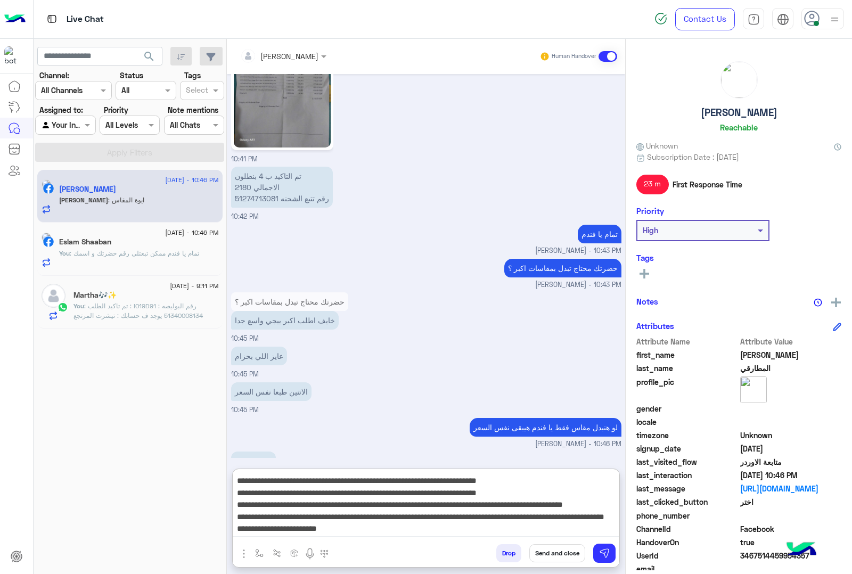
type textarea "**********"
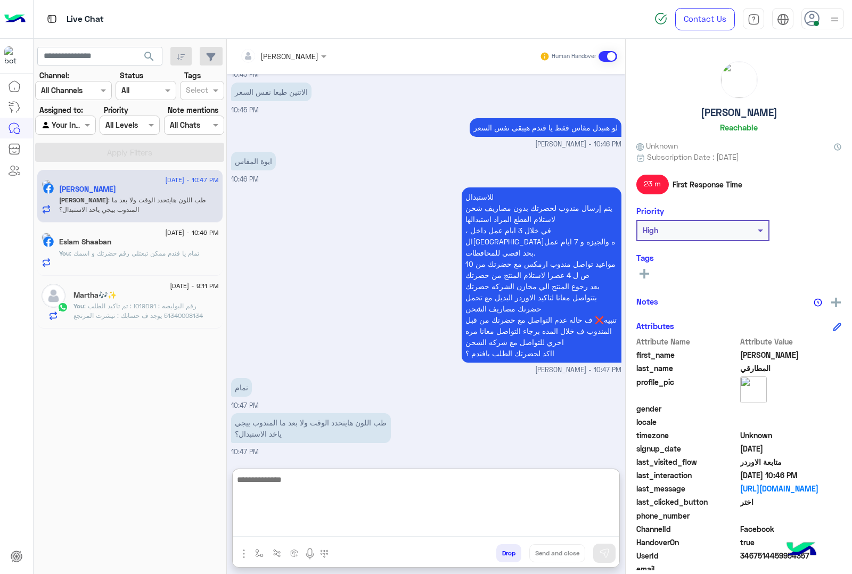
scroll to position [1258, 0]
type textarea "**********"
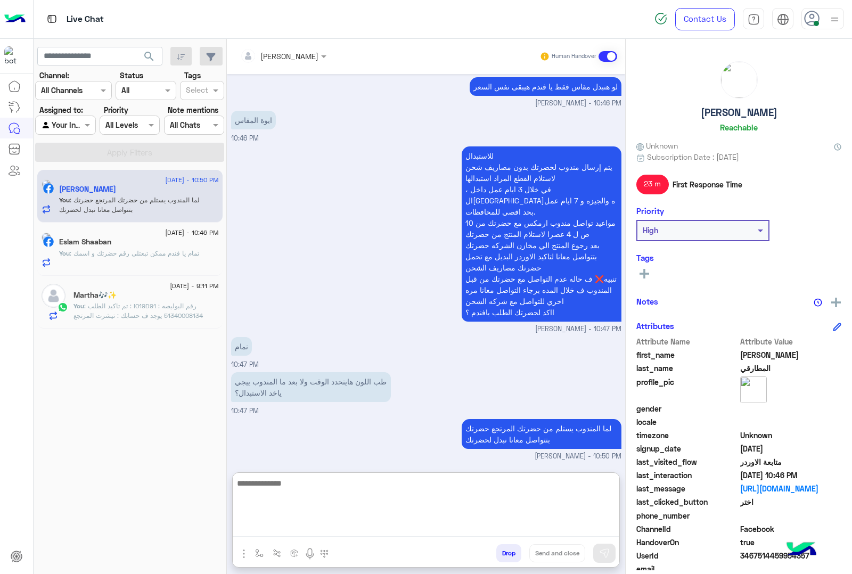
scroll to position [1303, 0]
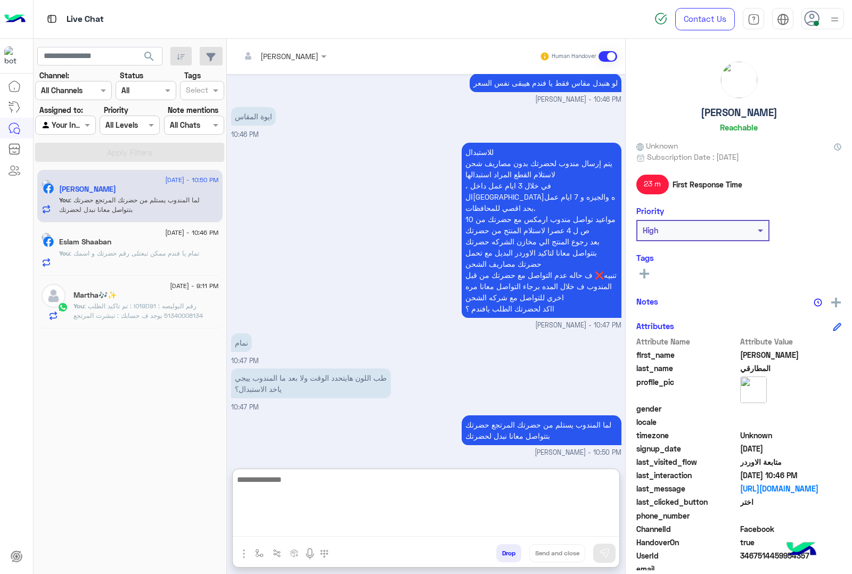
paste textarea "**********"
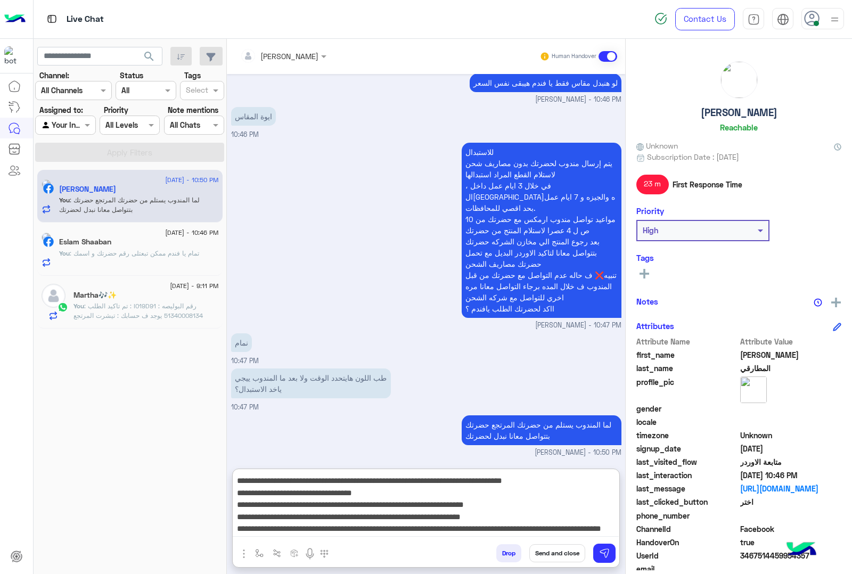
scroll to position [0, 0]
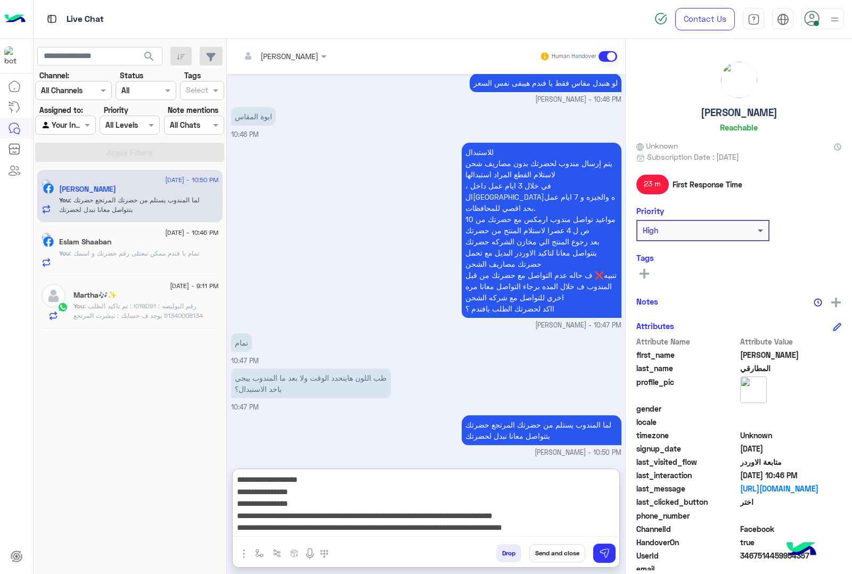
click at [541, 482] on textarea "**********" at bounding box center [426, 505] width 386 height 64
paste textarea "*******"
paste textarea "**********"
click at [546, 493] on textarea "**********" at bounding box center [426, 505] width 386 height 64
paste textarea "**********"
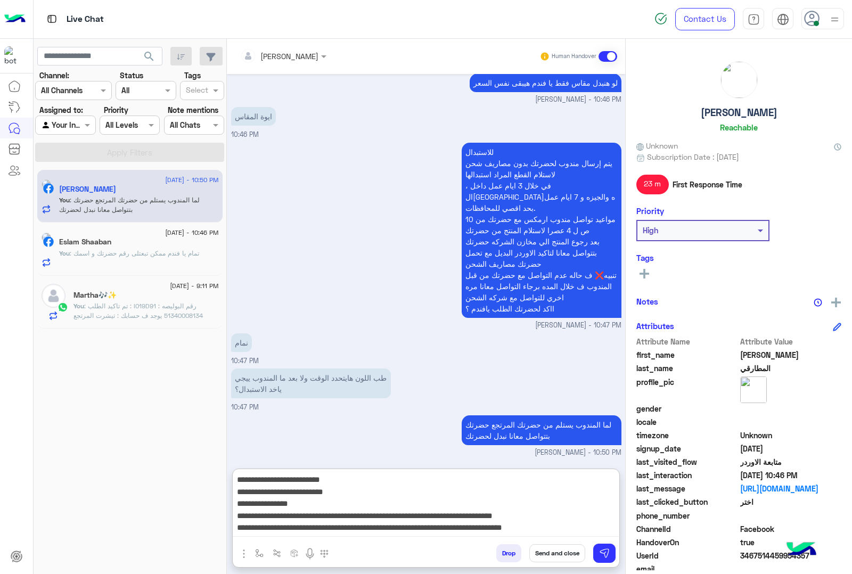
click at [534, 505] on textarea "**********" at bounding box center [426, 505] width 386 height 64
type textarea "**********"
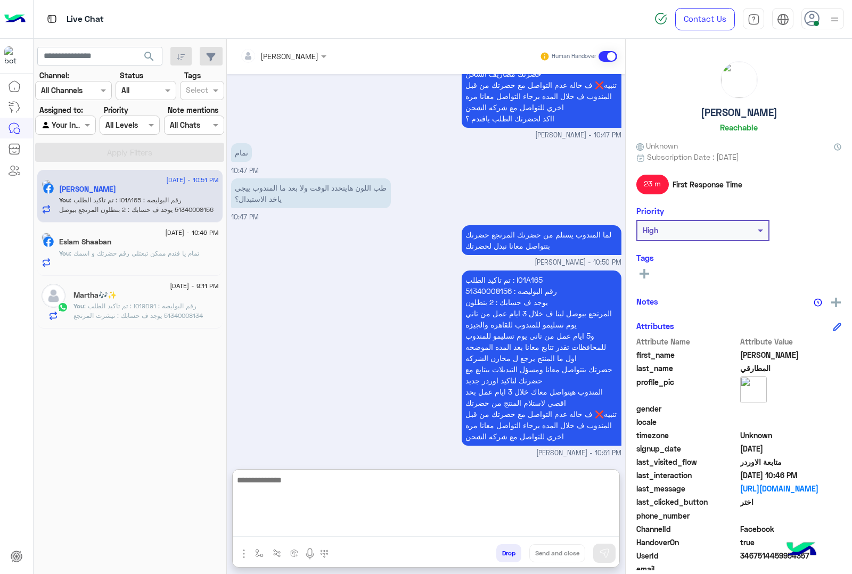
scroll to position [1493, 0]
click at [150, 295] on div "Martha🎶✨" at bounding box center [145, 296] width 145 height 11
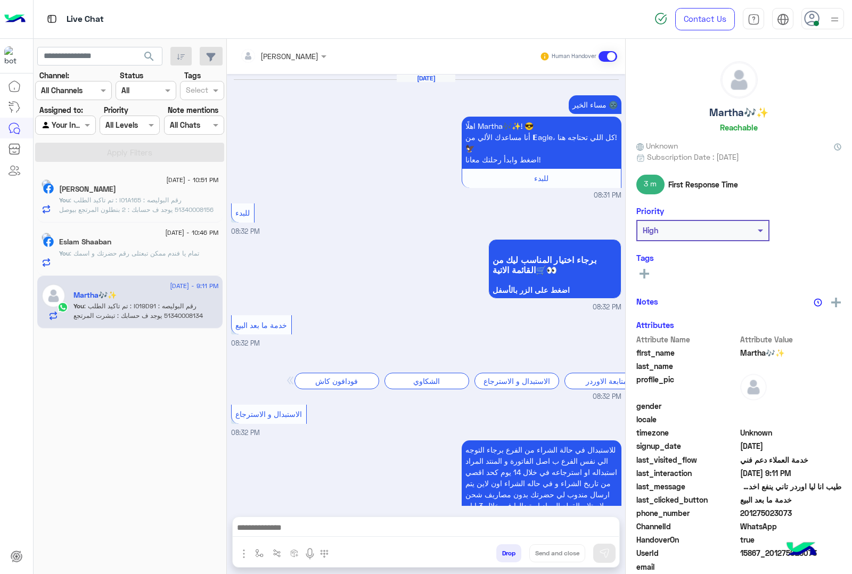
scroll to position [1374, 0]
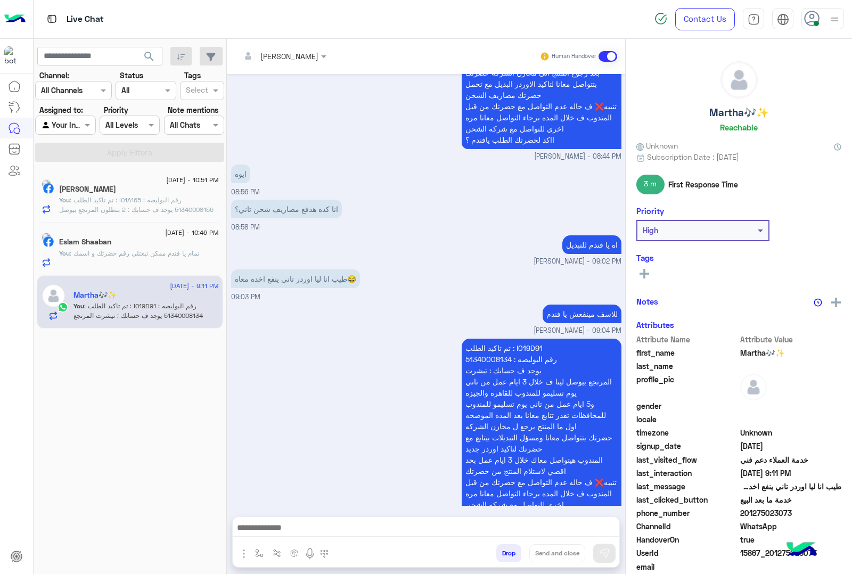
click at [509, 551] on button "Drop" at bounding box center [508, 553] width 25 height 18
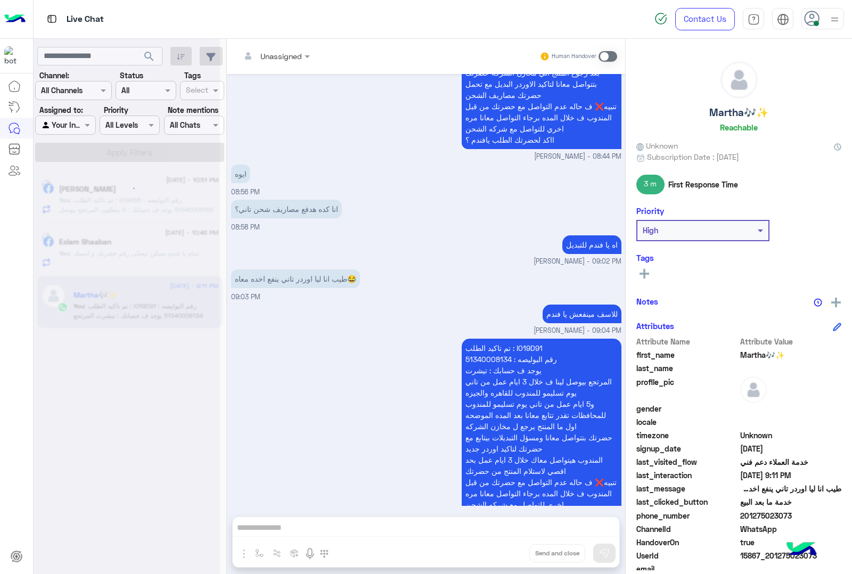
scroll to position [1393, 0]
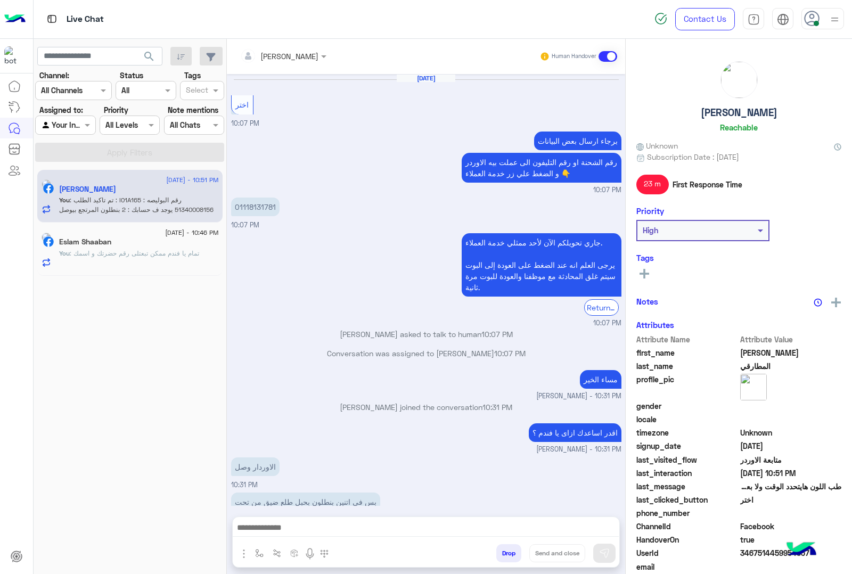
scroll to position [1172, 0]
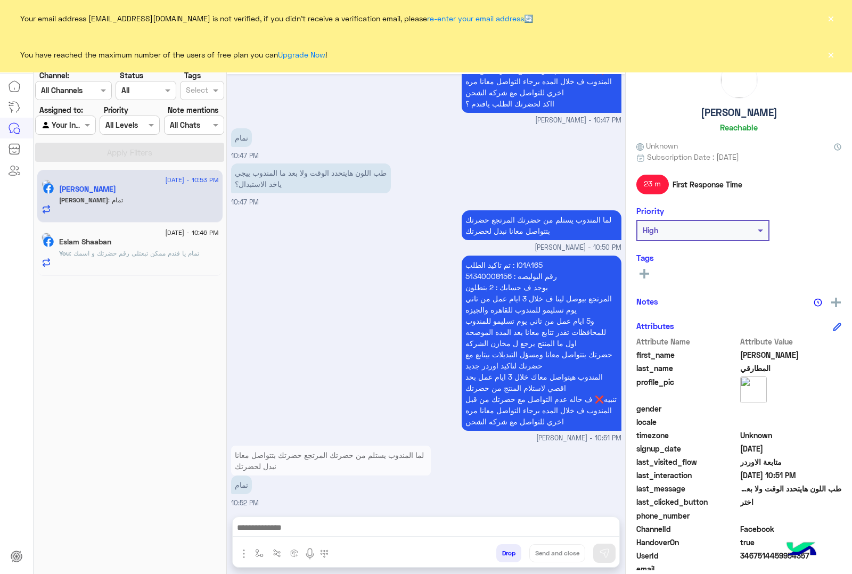
scroll to position [1312, 0]
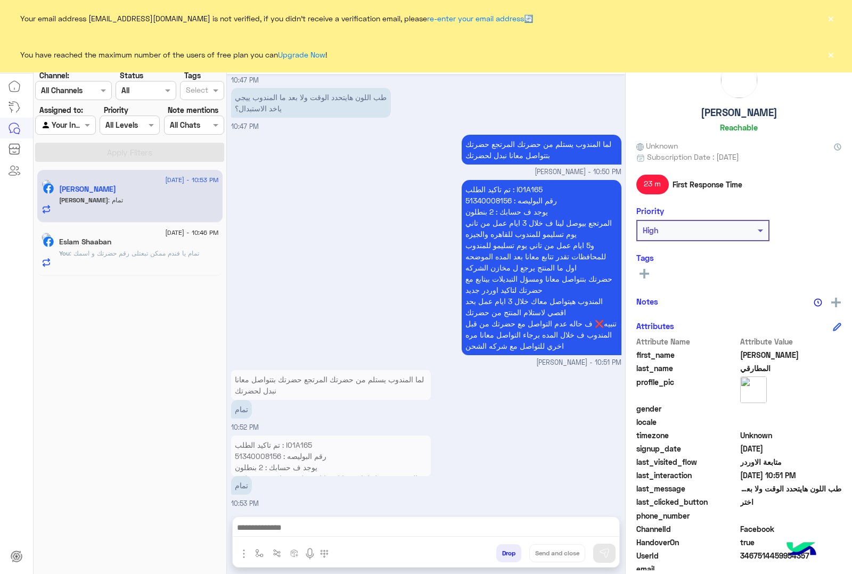
click at [834, 17] on button "×" at bounding box center [830, 18] width 11 height 11
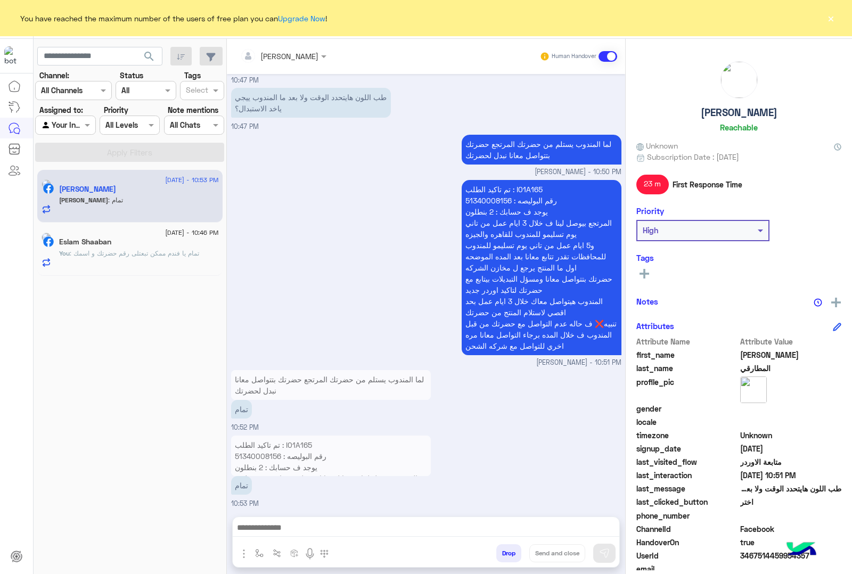
click at [834, 17] on button "×" at bounding box center [830, 18] width 11 height 11
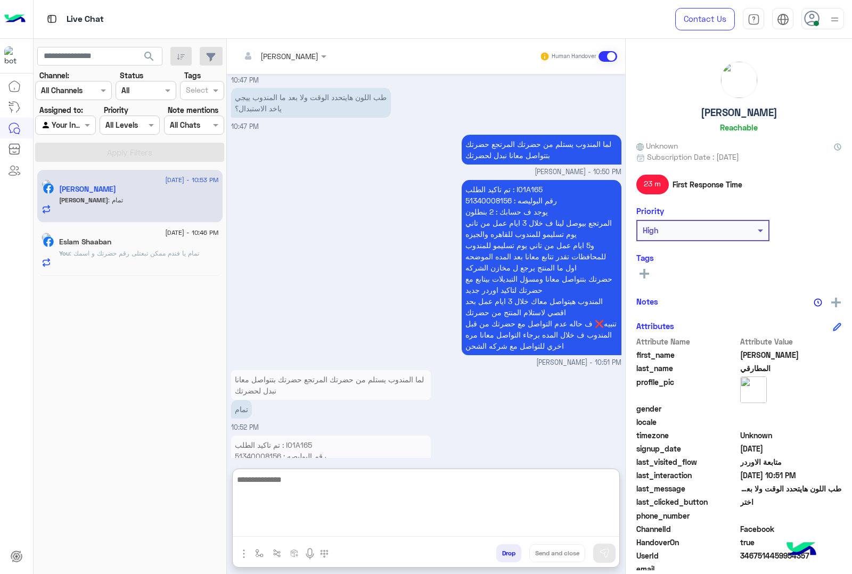
click at [376, 522] on textarea at bounding box center [426, 505] width 387 height 64
type textarea "**********"
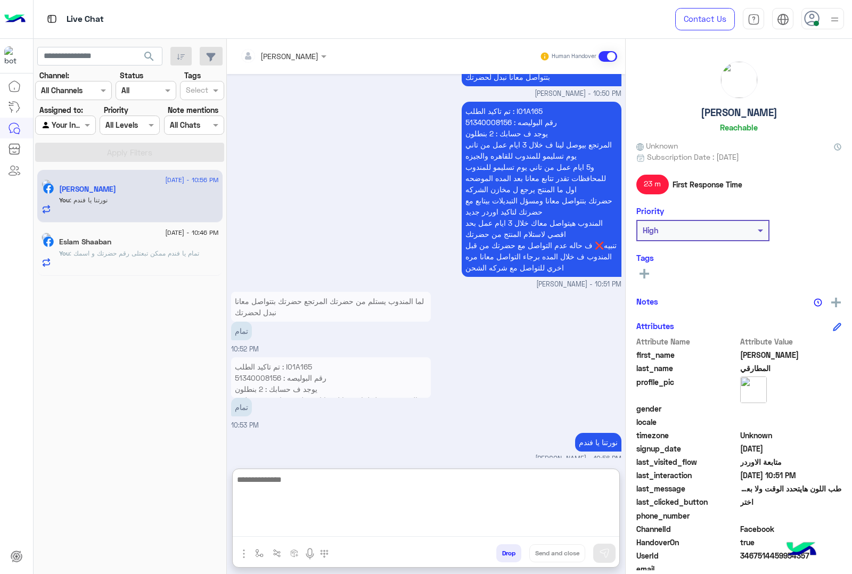
scroll to position [1394, 0]
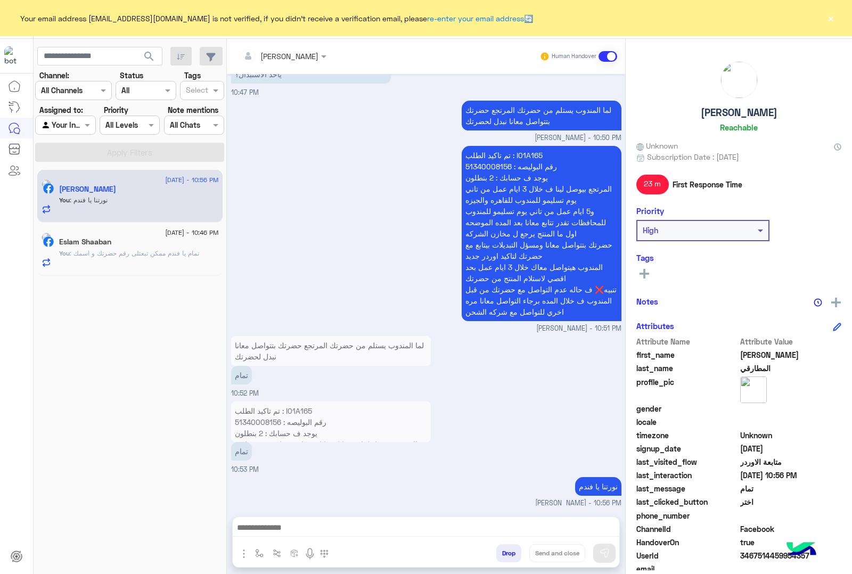
click at [832, 20] on button "×" at bounding box center [830, 18] width 11 height 11
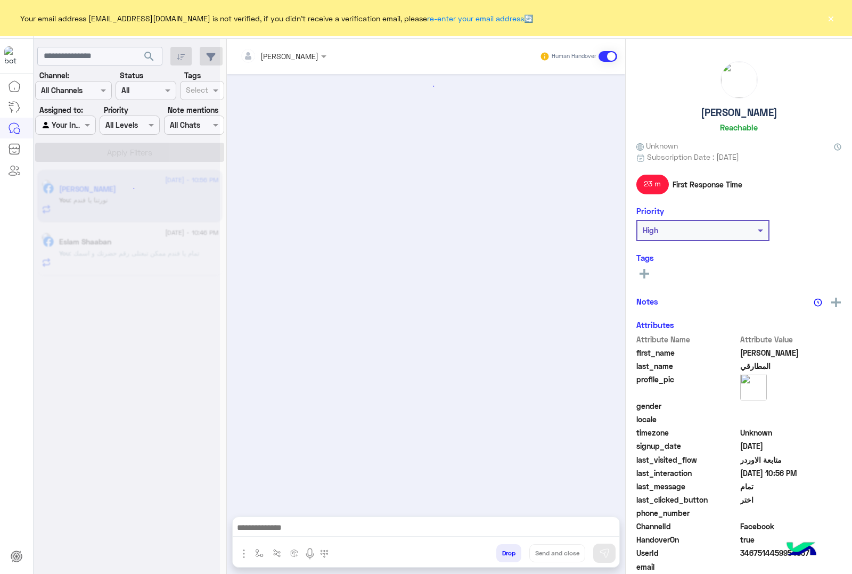
click at [834, 16] on button "×" at bounding box center [830, 18] width 11 height 11
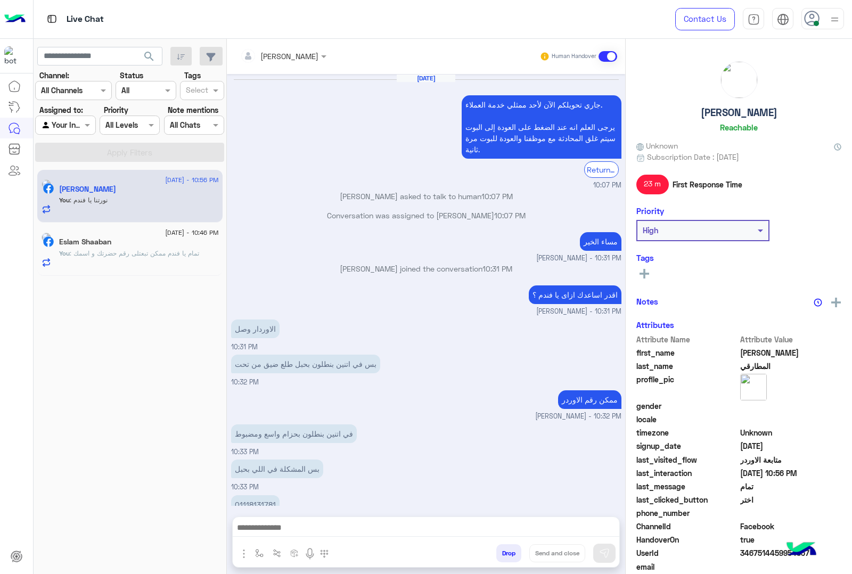
scroll to position [1209, 0]
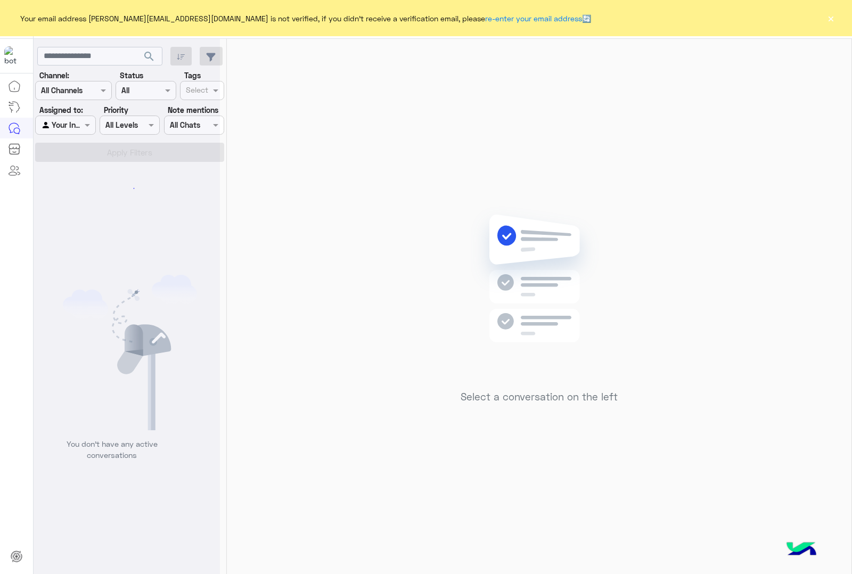
click at [826, 22] on button "×" at bounding box center [830, 18] width 11 height 11
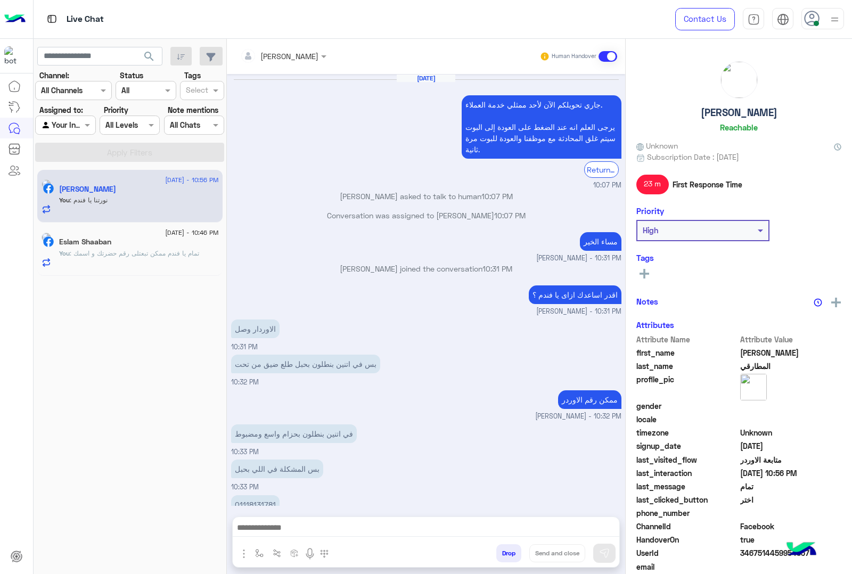
scroll to position [1209, 0]
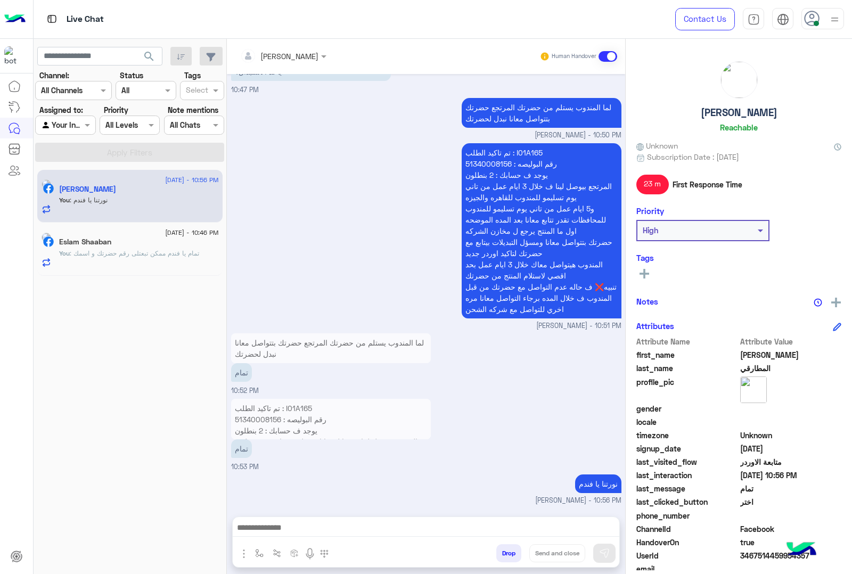
click at [507, 554] on button "Drop" at bounding box center [508, 553] width 25 height 18
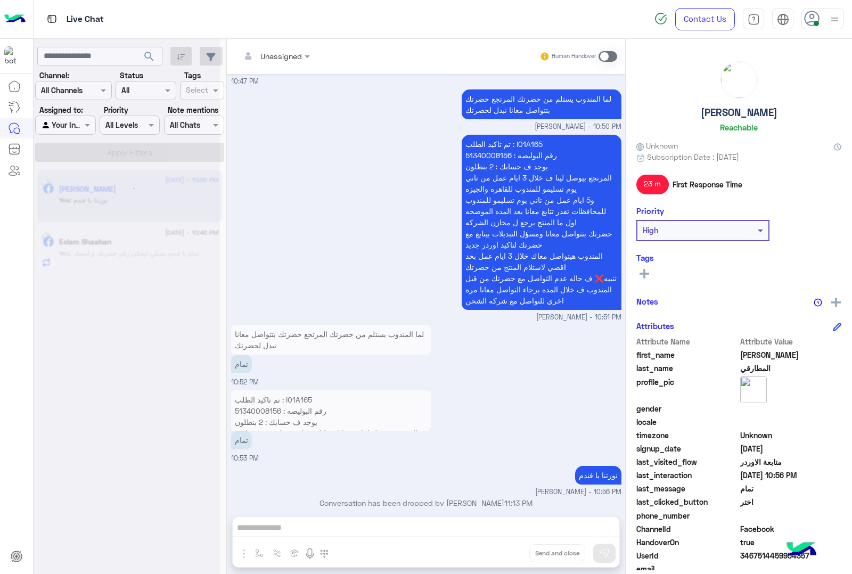
scroll to position [1228, 0]
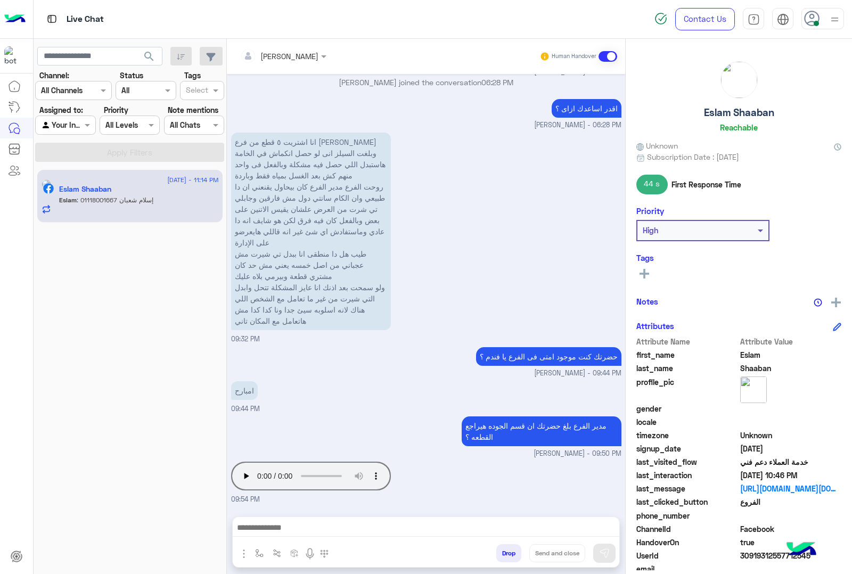
scroll to position [1455, 0]
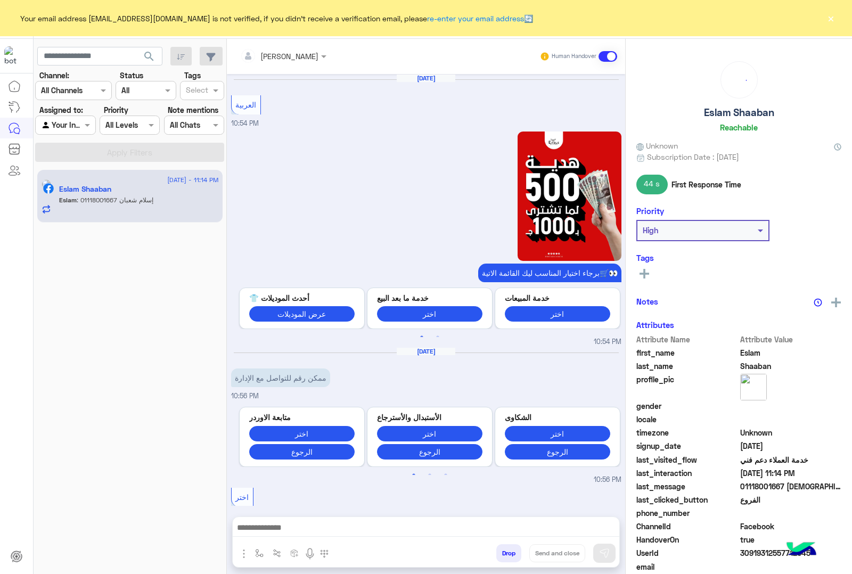
scroll to position [1391, 0]
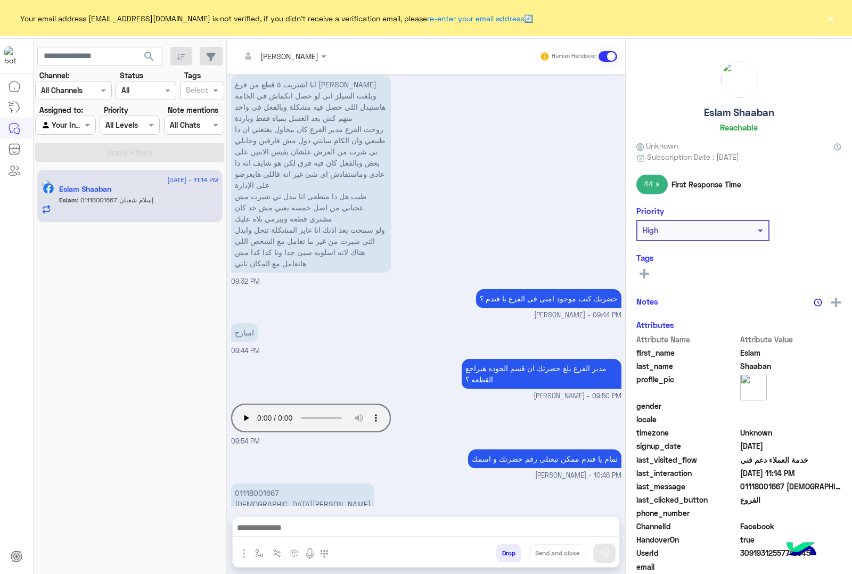
click at [827, 17] on button "×" at bounding box center [830, 18] width 11 height 11
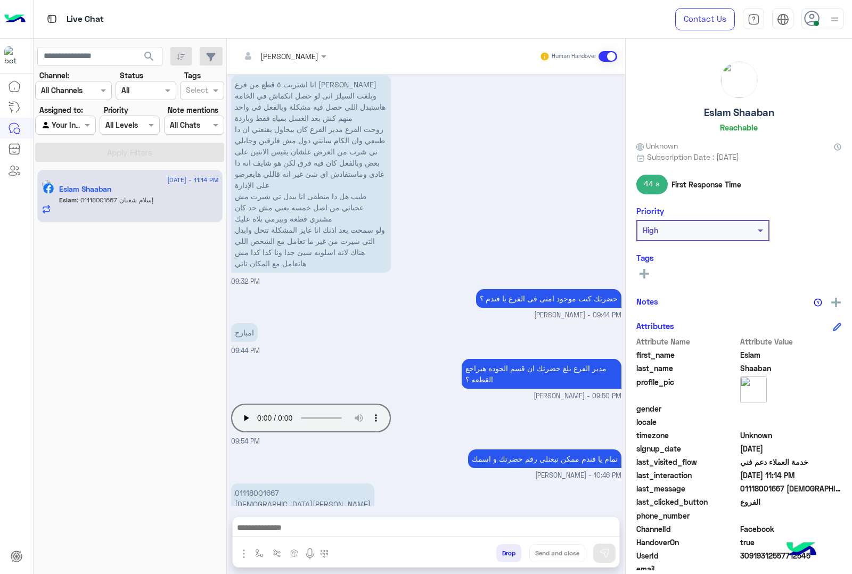
scroll to position [1390, 0]
click at [268, 484] on p "01118001667 إسلام شعبان" at bounding box center [302, 499] width 143 height 30
click at [294, 471] on small "[PERSON_NAME] - 10:46 PM" at bounding box center [426, 476] width 390 height 10
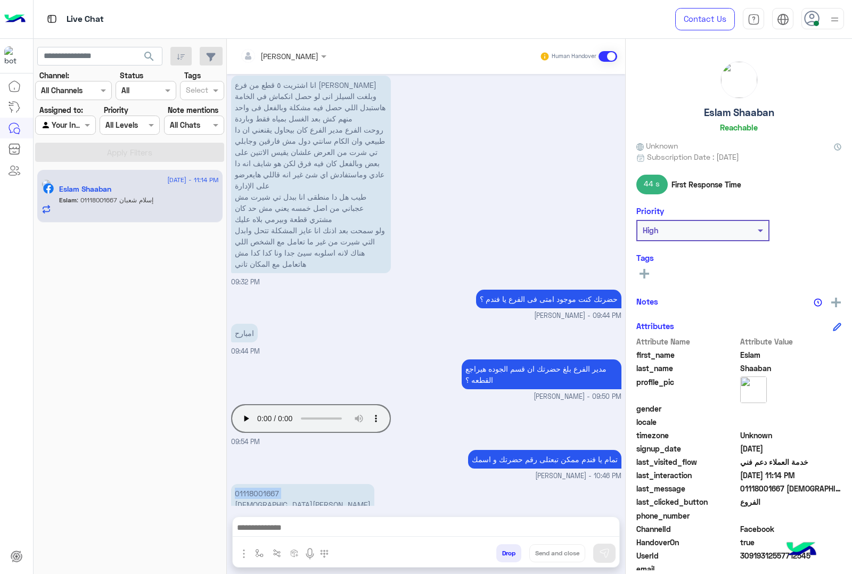
drag, startPoint x: 232, startPoint y: 461, endPoint x: 236, endPoint y: 486, distance: 25.3
click at [236, 486] on div "01118001667 إسلام شعبان" at bounding box center [302, 498] width 143 height 35
copy p "01118001667"
click at [257, 486] on p "01118001667 إسلام شعبان" at bounding box center [302, 499] width 143 height 30
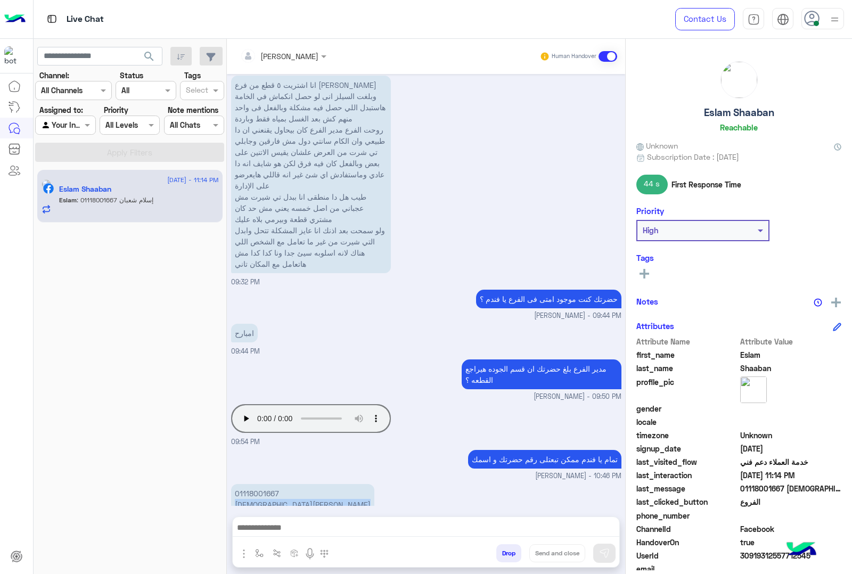
click at [257, 486] on p "01118001667 إسلام شعبان" at bounding box center [302, 499] width 143 height 30
copy app-message "[DEMOGRAPHIC_DATA][PERSON_NAME]"
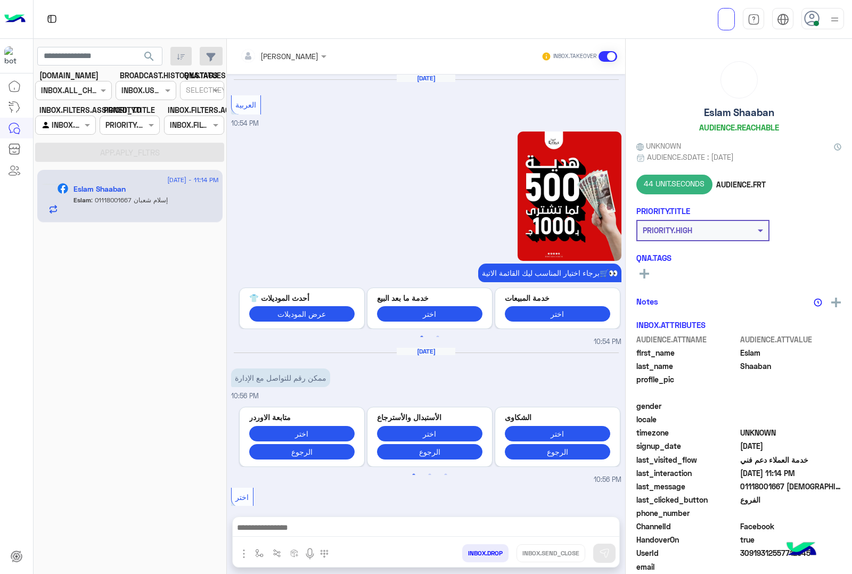
scroll to position [1391, 0]
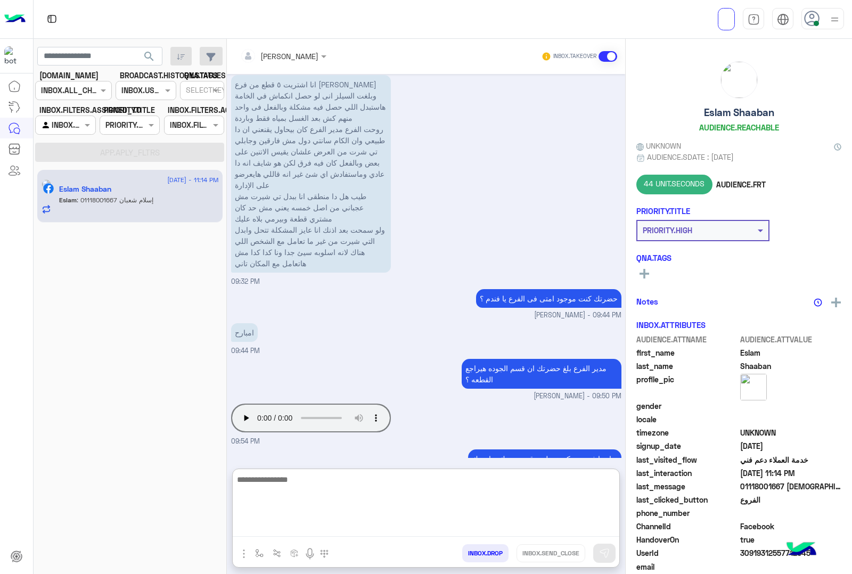
click at [346, 523] on textarea at bounding box center [426, 505] width 387 height 64
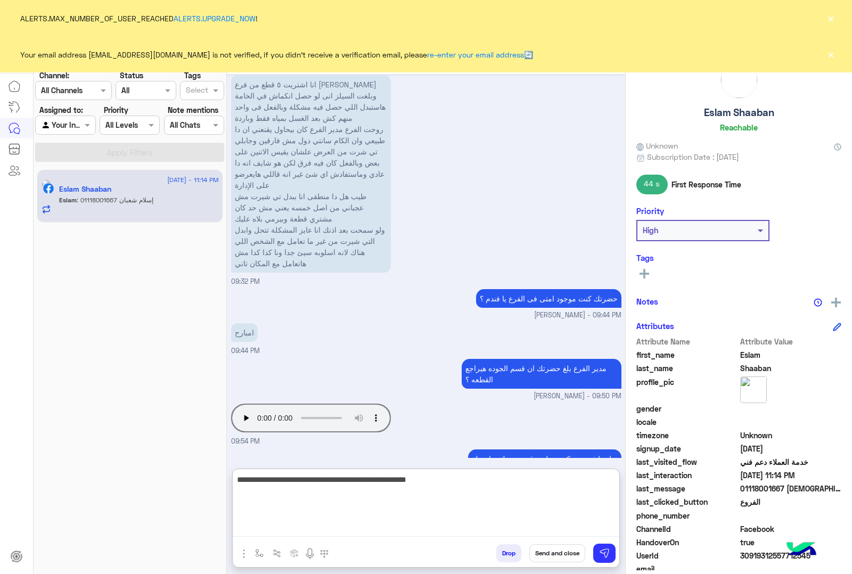
type textarea "**********"
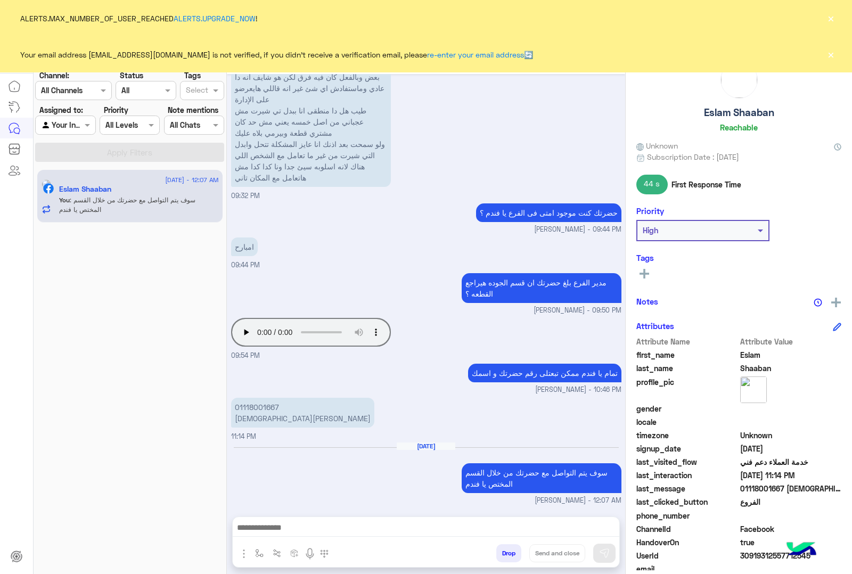
click at [829, 18] on button "×" at bounding box center [830, 18] width 11 height 11
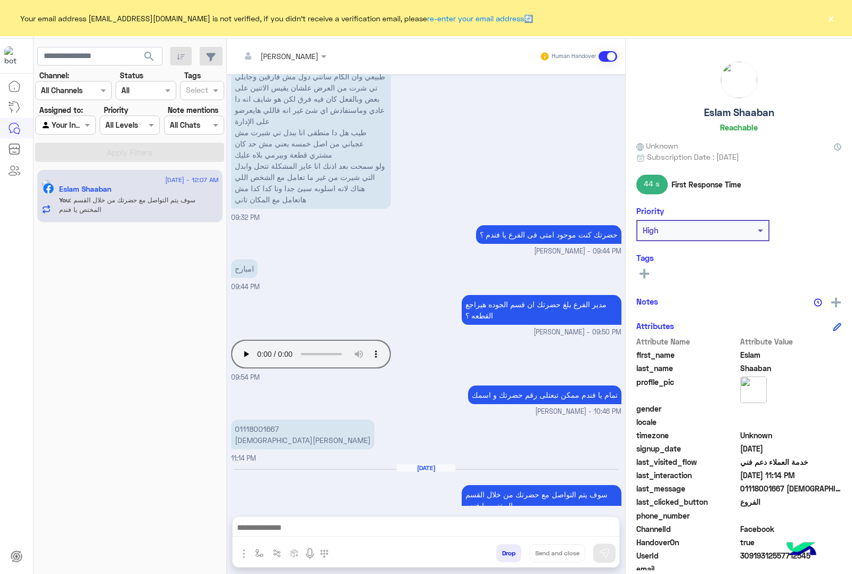
click at [829, 17] on button "×" at bounding box center [830, 18] width 11 height 11
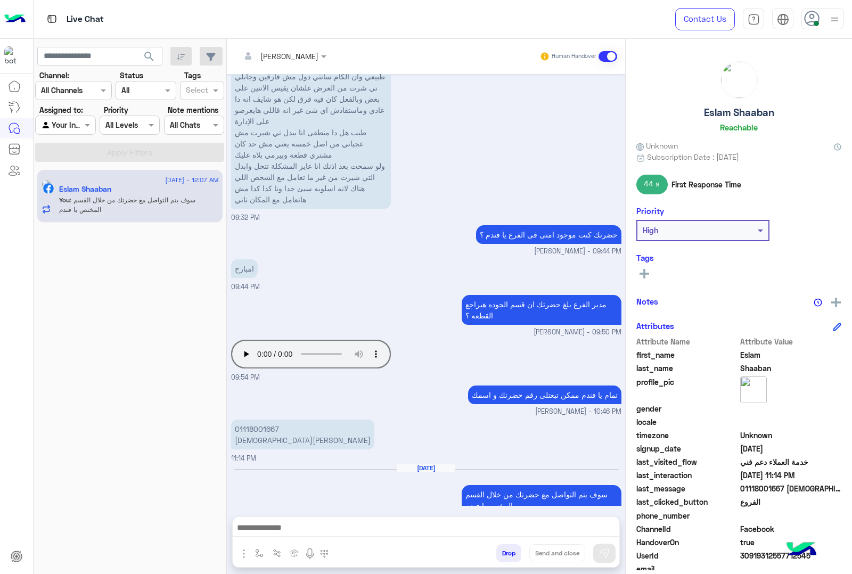
click at [727, 113] on h5 "Eslam Shaaban" at bounding box center [739, 112] width 70 height 12
copy h5 "Eslam Shaaban"
click at [776, 556] on span "30919312557712545" at bounding box center [791, 555] width 102 height 11
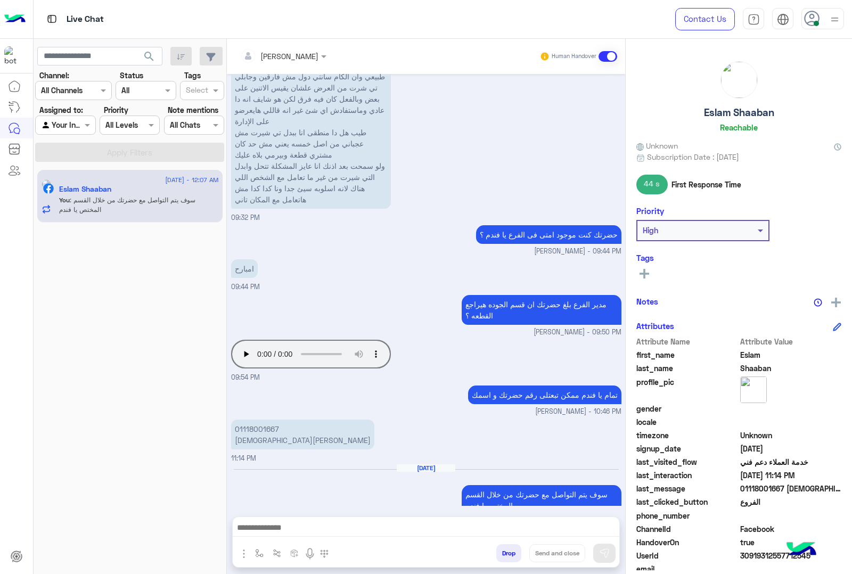
click at [776, 556] on span "30919312557712545" at bounding box center [791, 555] width 102 height 11
copy span "30919312557712545"
